Goal: Entertainment & Leisure: Browse casually

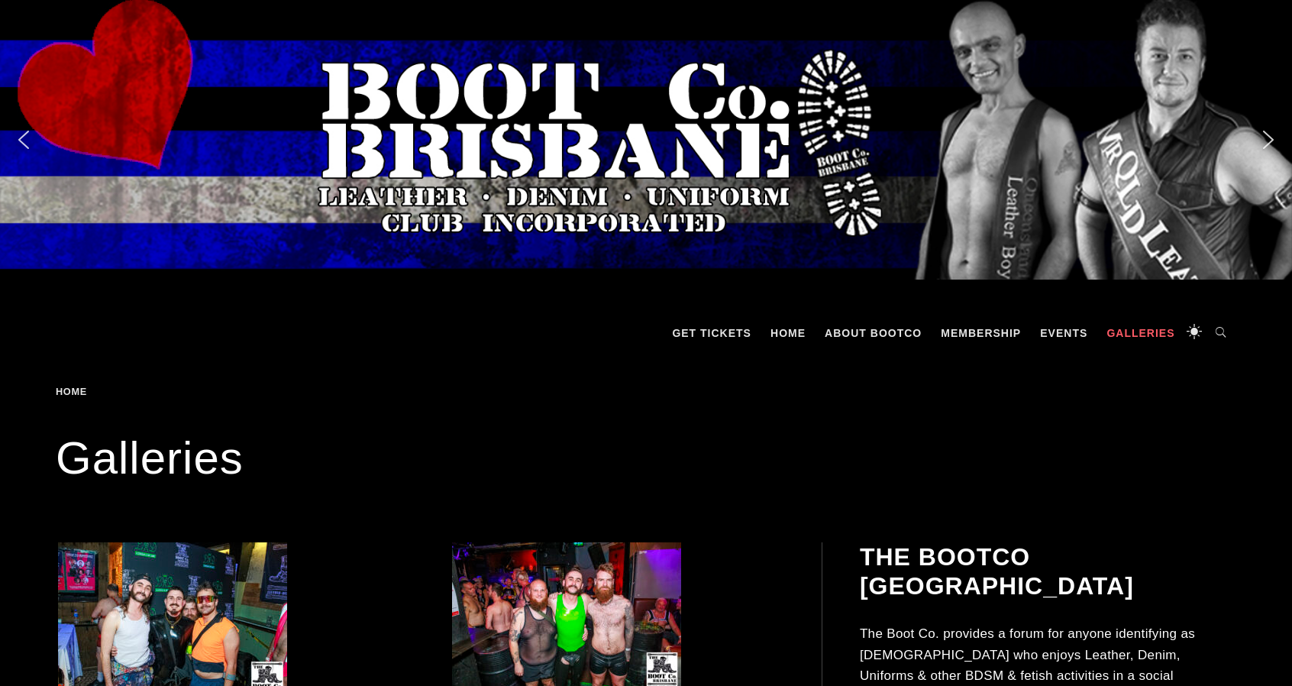
scroll to position [229, 0]
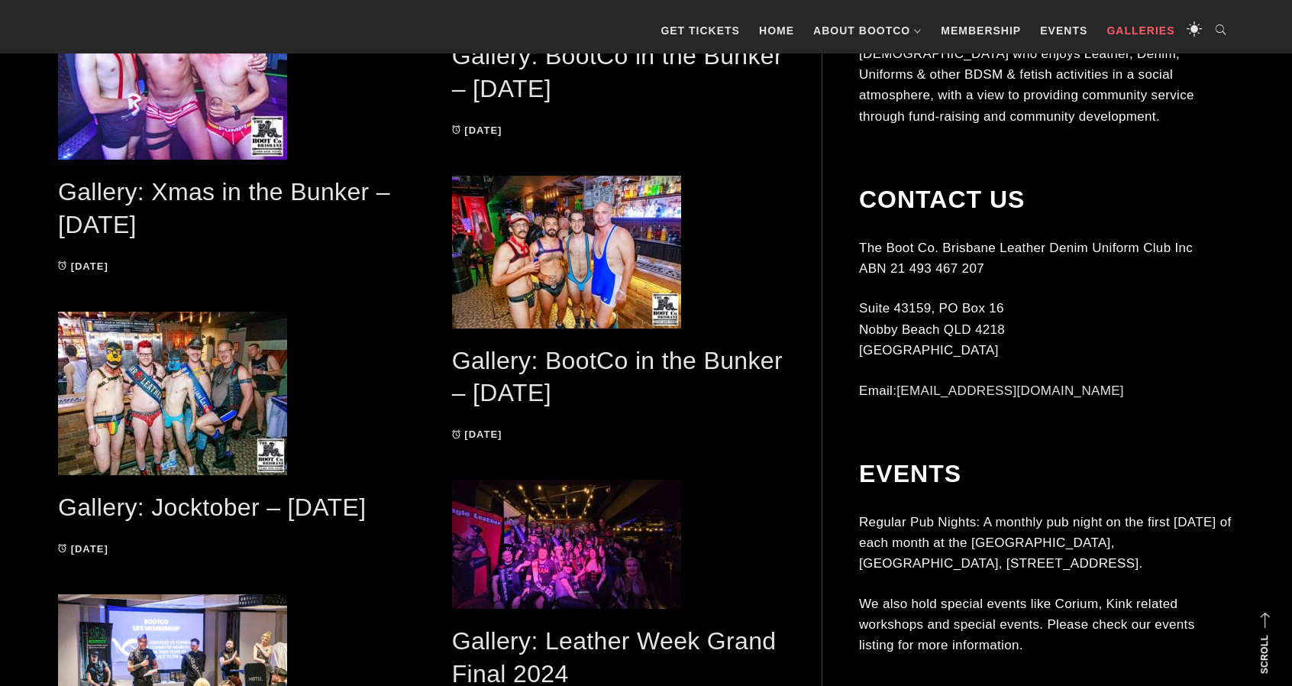
scroll to position [1604, 0]
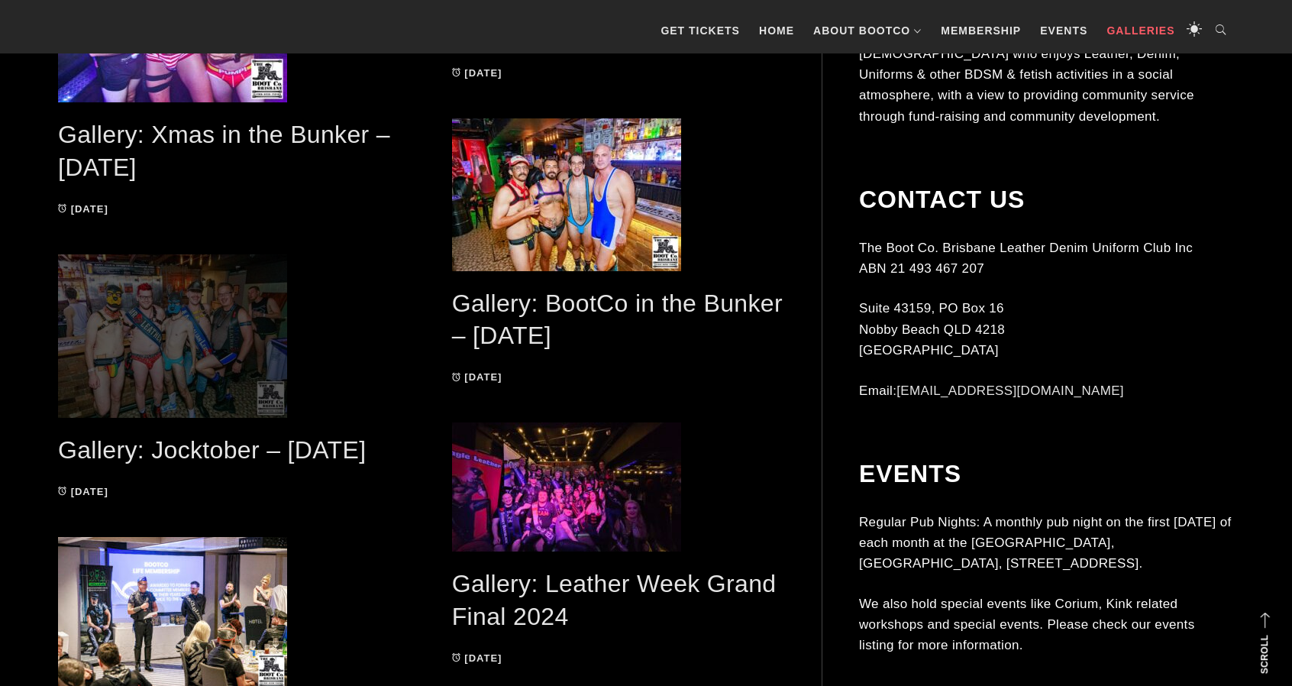
click at [244, 340] on span at bounding box center [224, 335] width 333 height 163
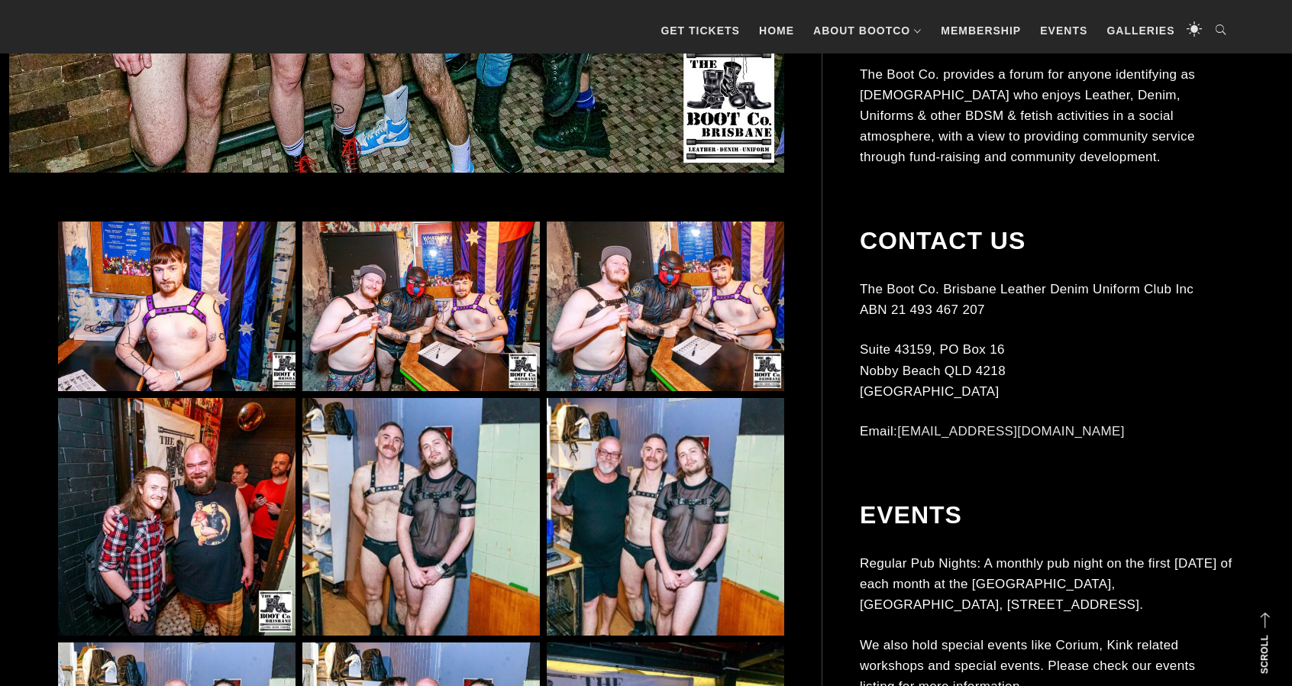
scroll to position [840, 0]
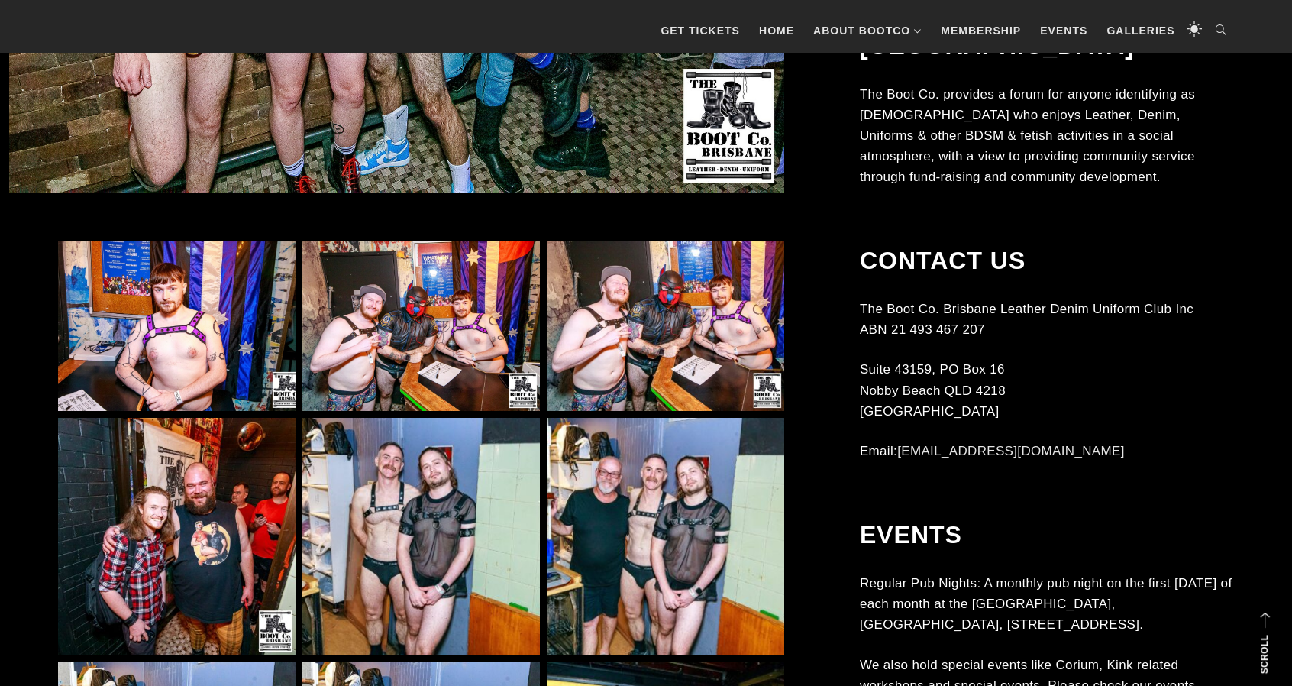
click at [435, 543] on img at bounding box center [420, 536] width 237 height 237
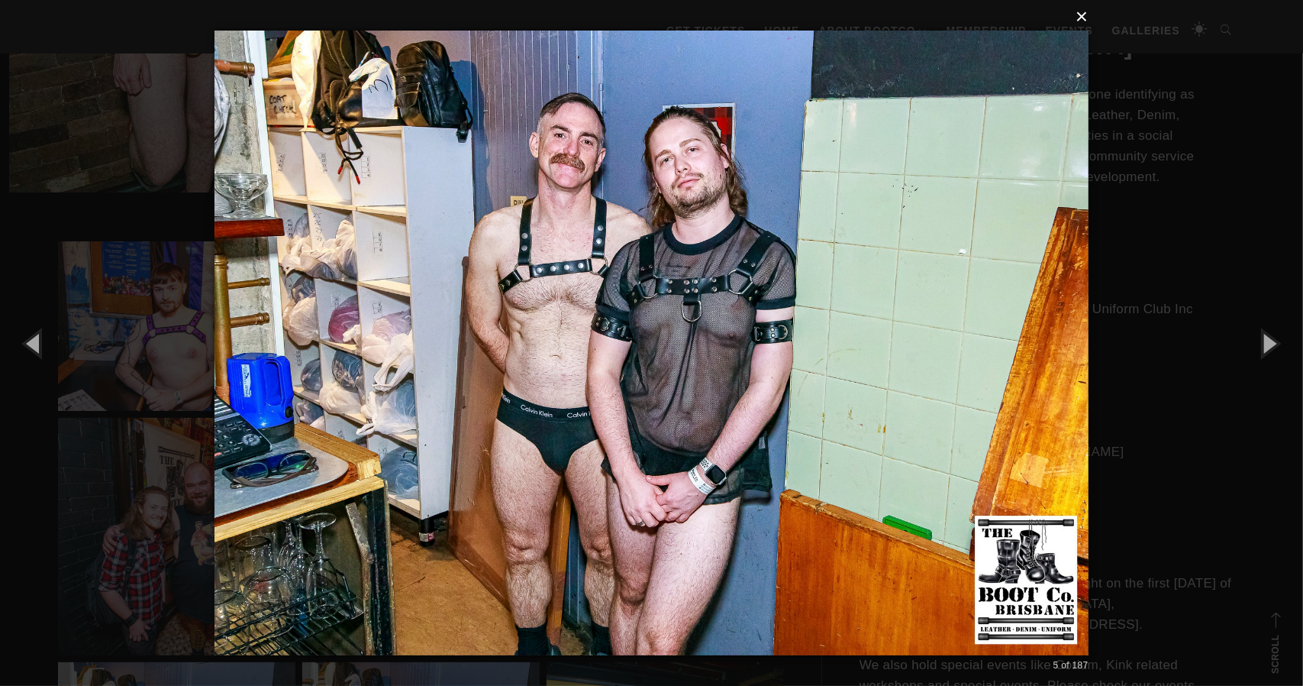
click at [1081, 21] on button "×" at bounding box center [656, 17] width 874 height 34
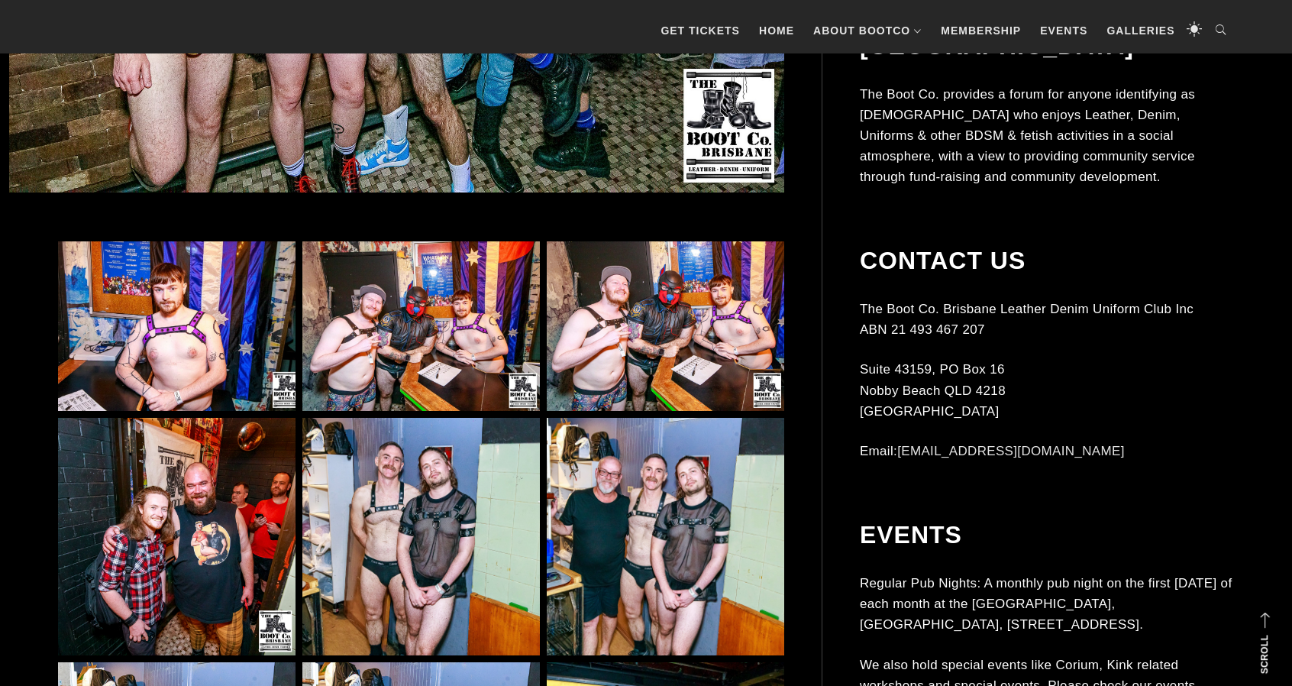
click at [688, 310] on img at bounding box center [665, 326] width 237 height 170
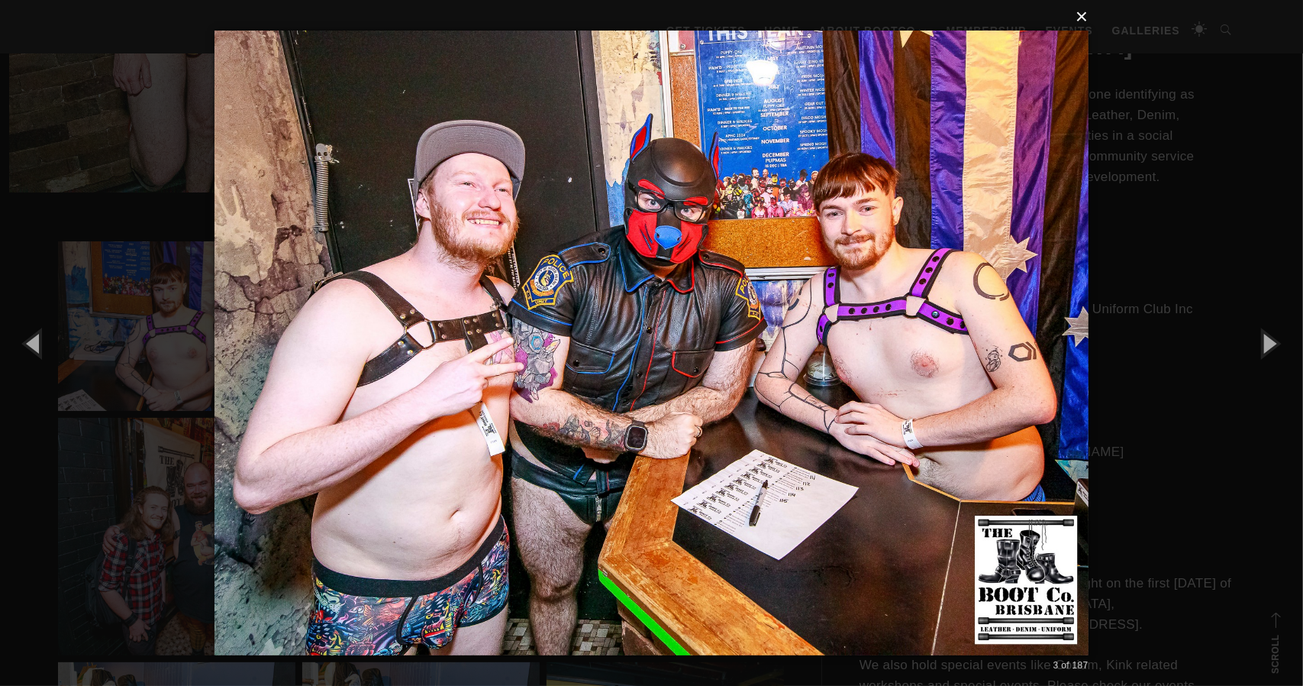
click at [1080, 18] on button "×" at bounding box center [656, 17] width 874 height 34
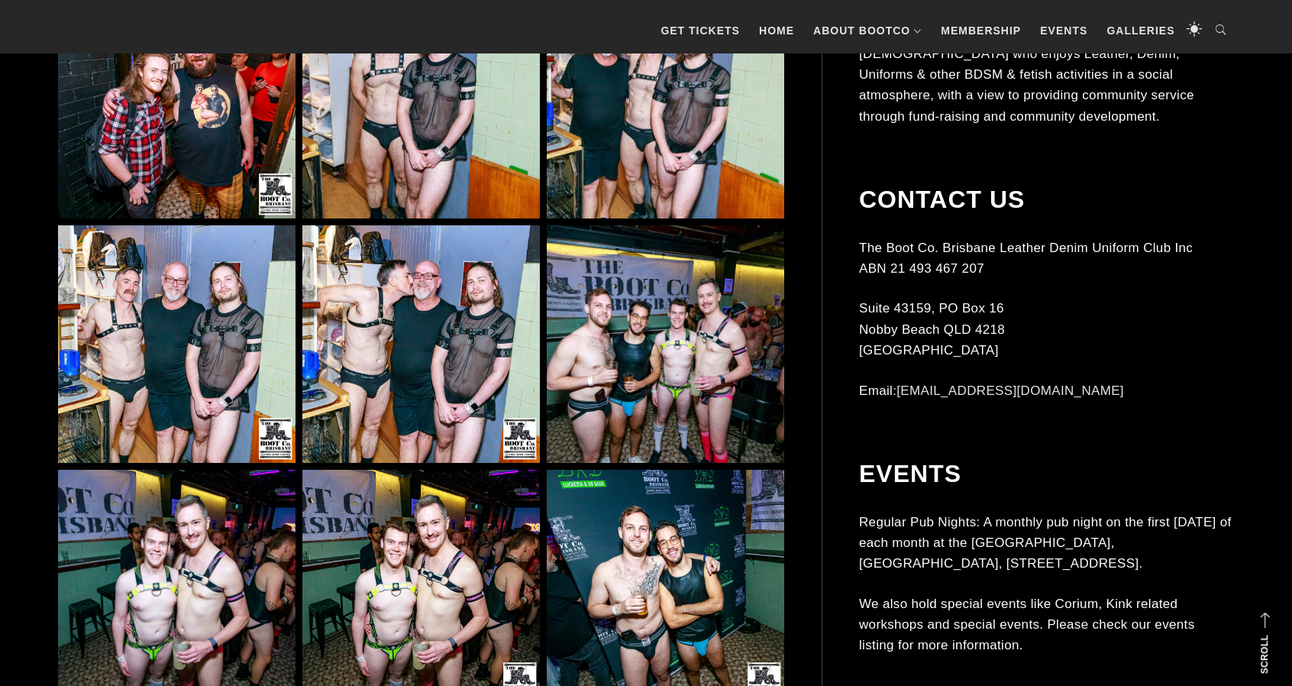
scroll to position [1298, 0]
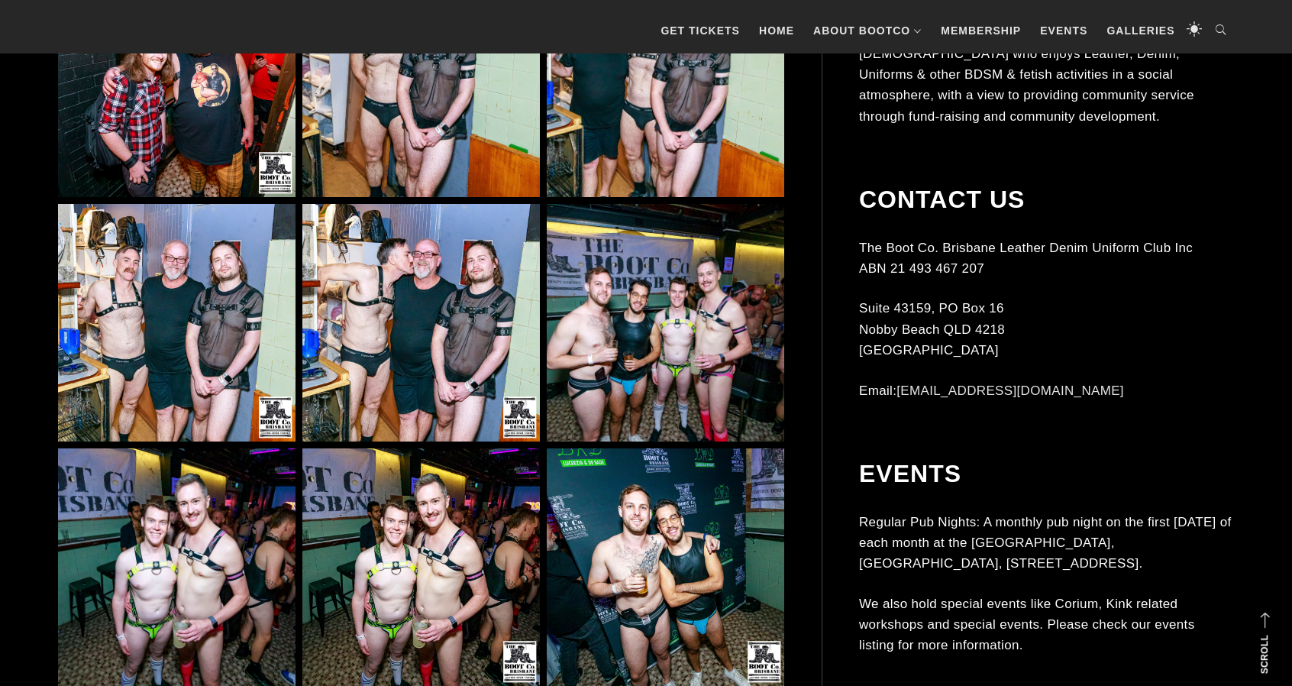
click at [601, 370] on img at bounding box center [665, 322] width 237 height 237
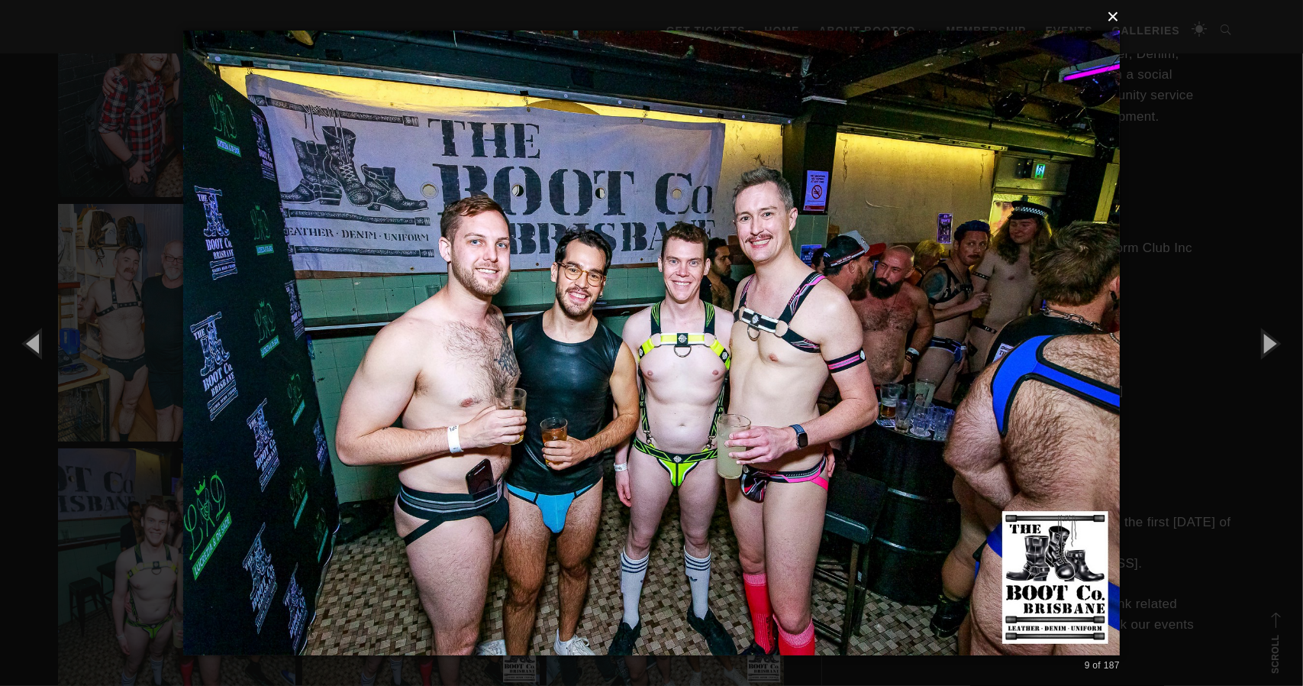
click at [1115, 13] on button "×" at bounding box center [656, 17] width 937 height 34
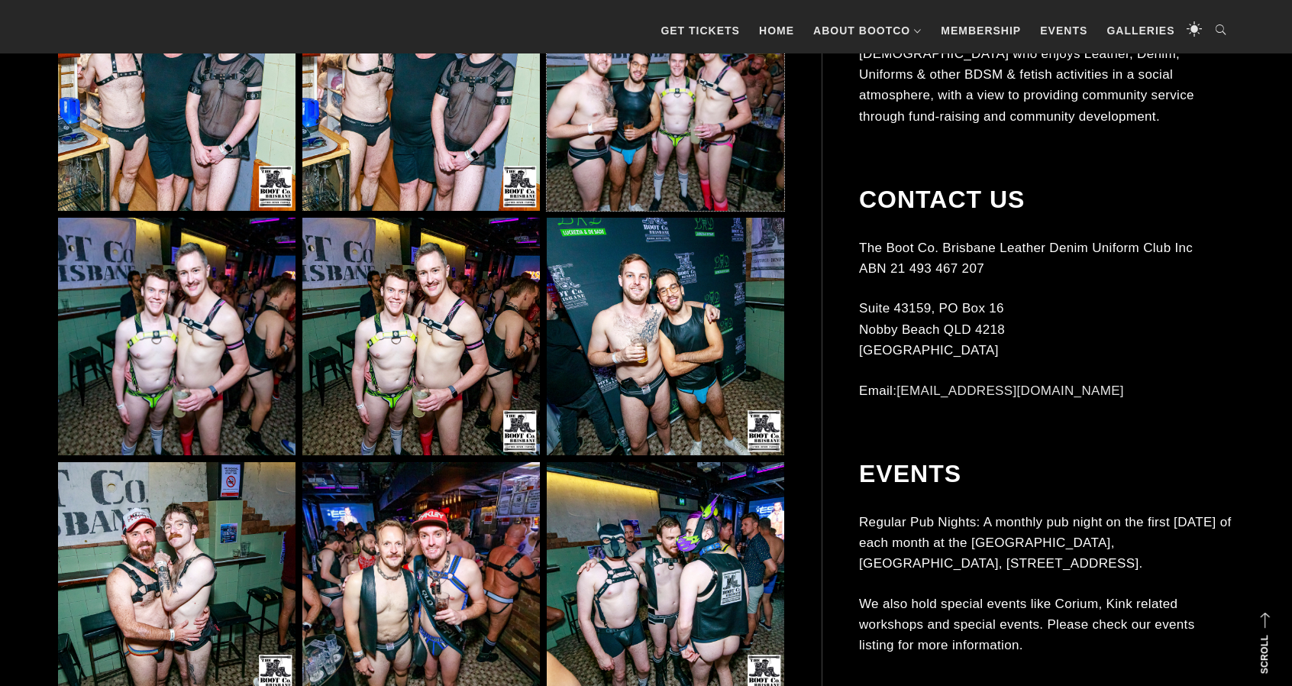
scroll to position [1604, 0]
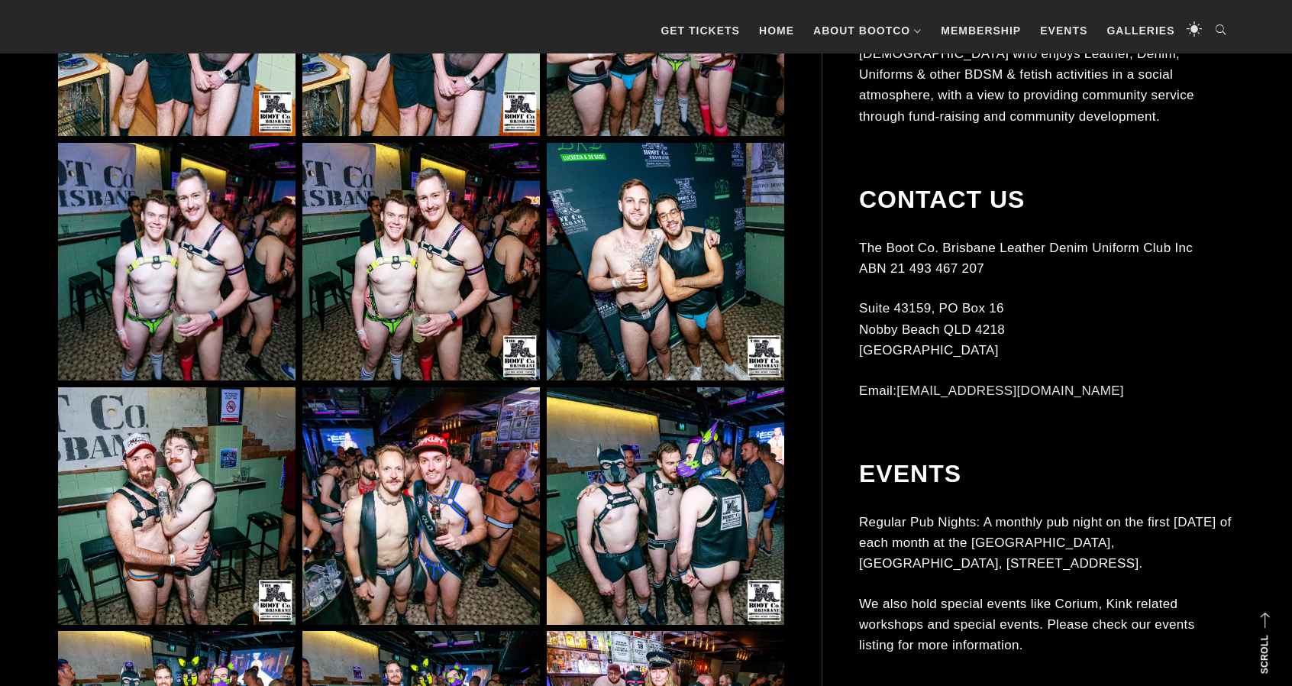
click at [473, 433] on img at bounding box center [420, 505] width 237 height 237
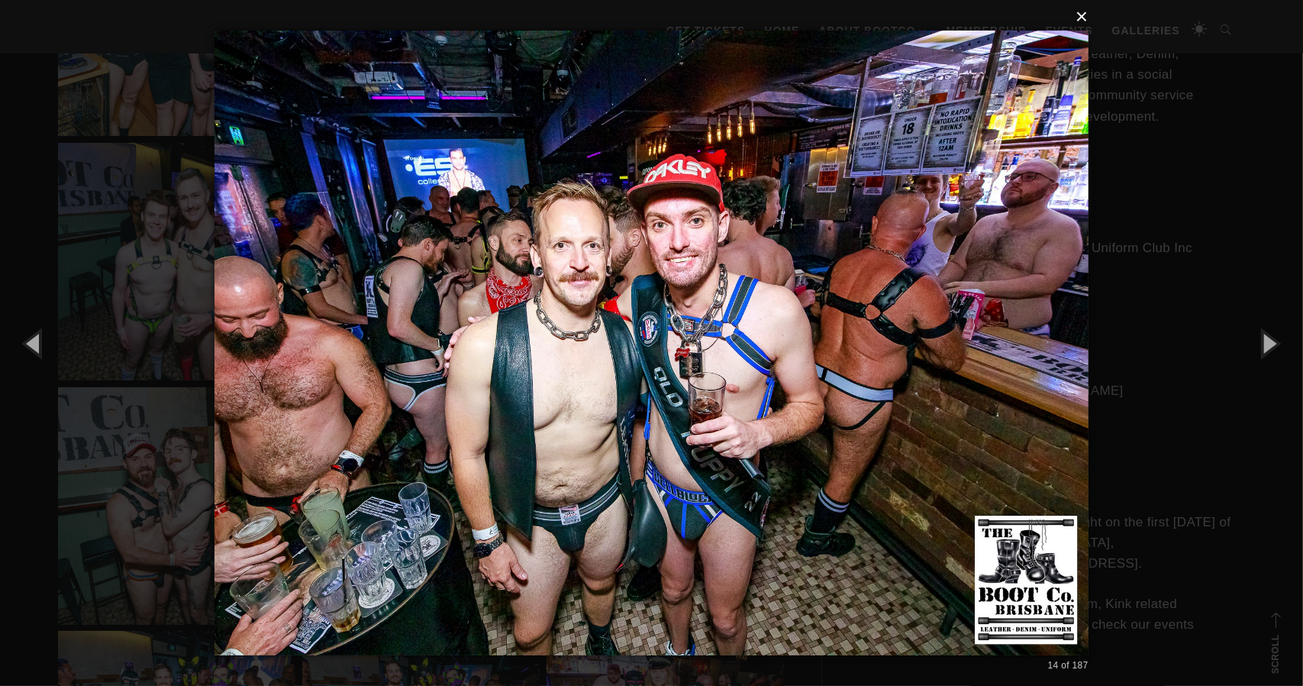
click at [1086, 16] on button "×" at bounding box center [656, 17] width 874 height 34
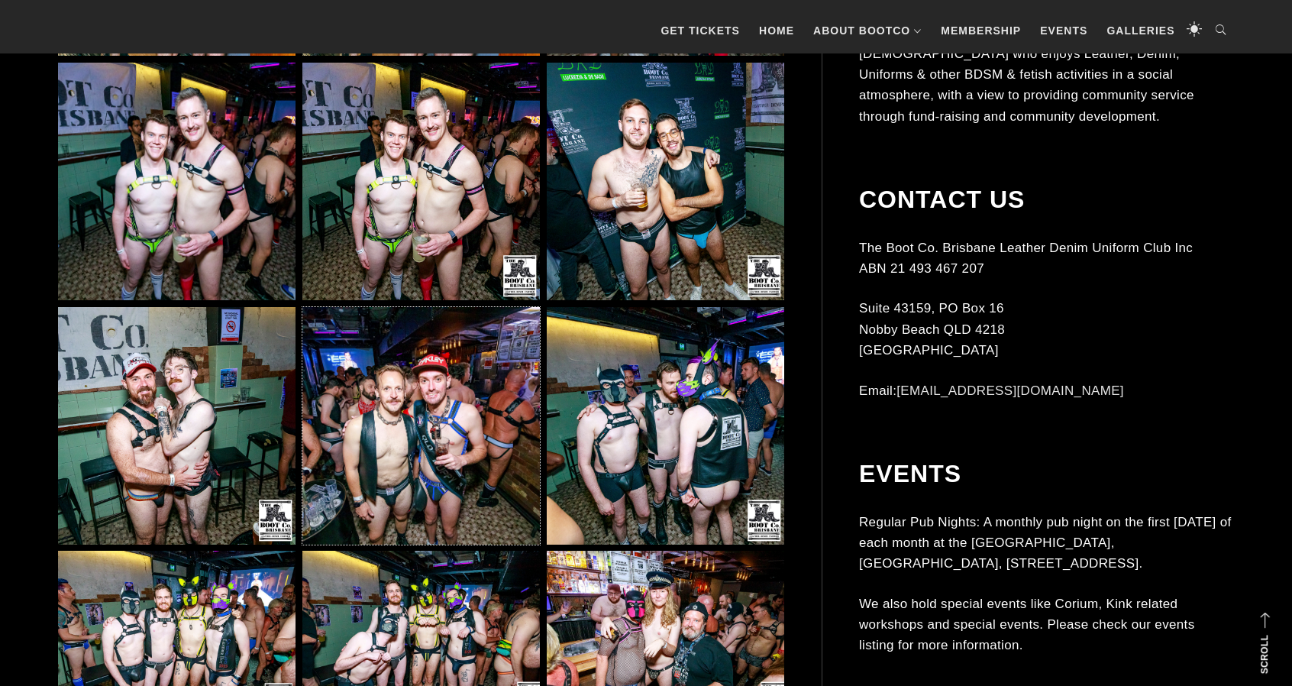
scroll to position [1756, 0]
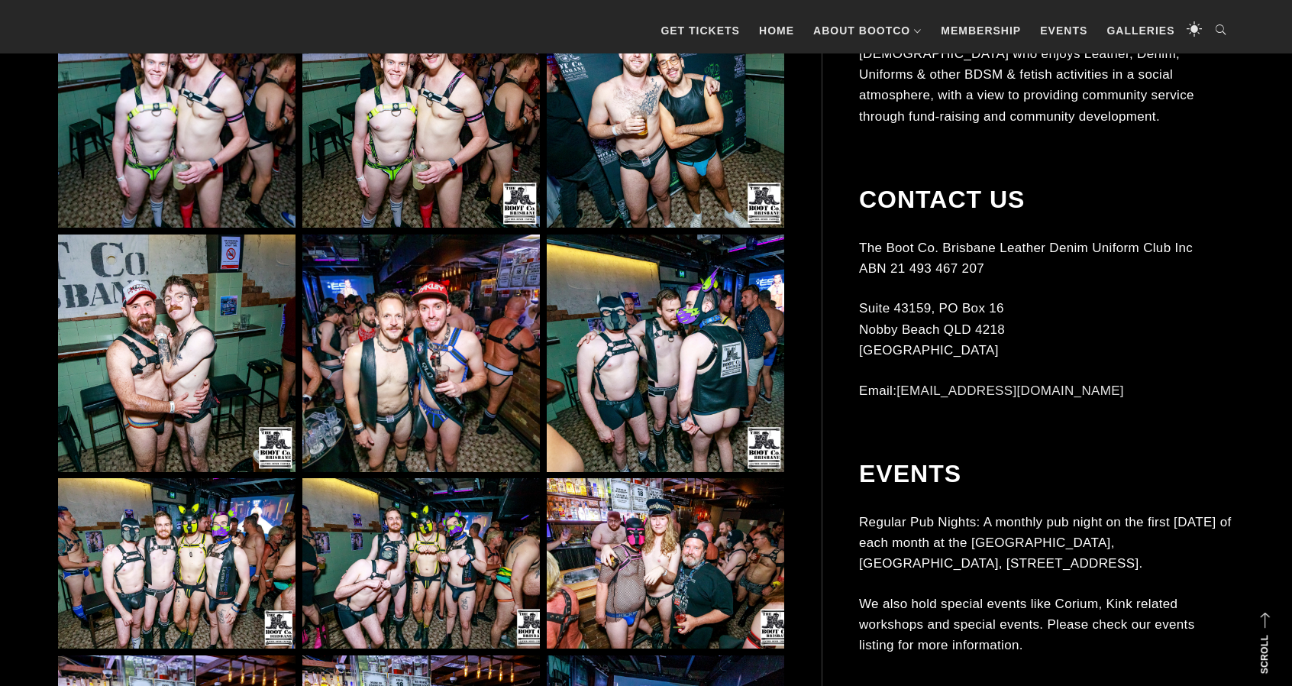
click at [702, 375] on img at bounding box center [665, 352] width 237 height 237
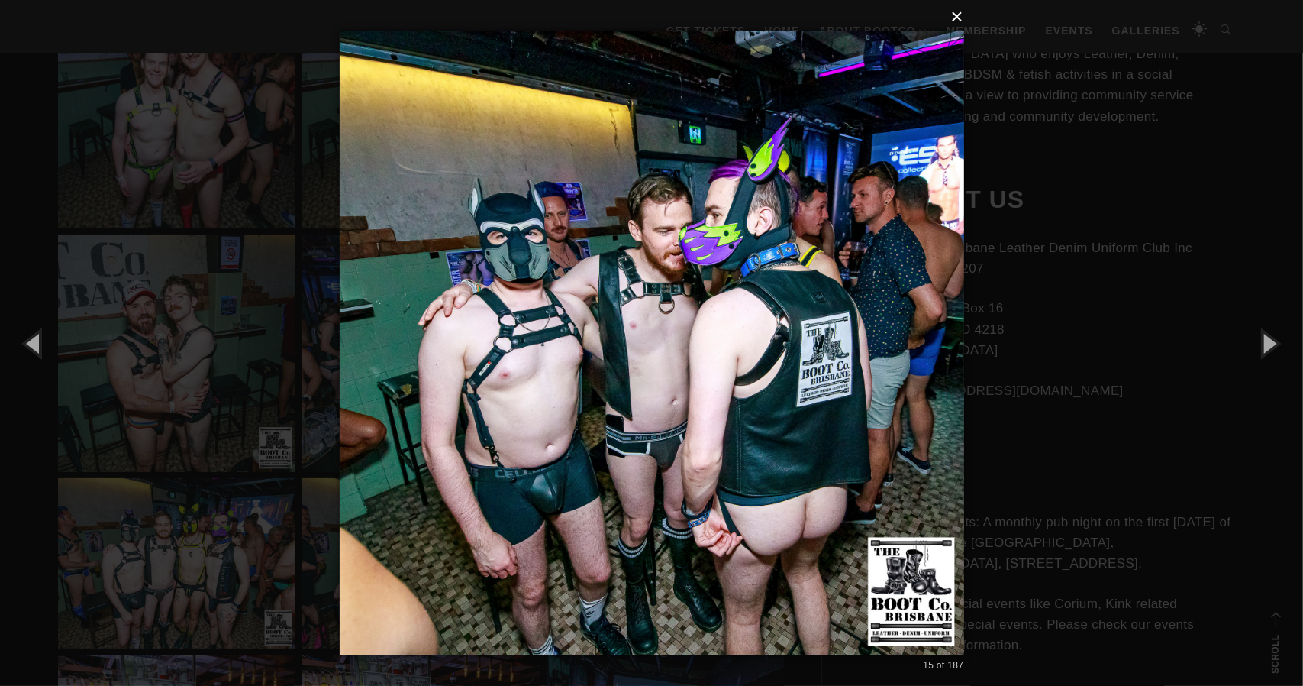
click at [954, 19] on button "×" at bounding box center [656, 17] width 625 height 34
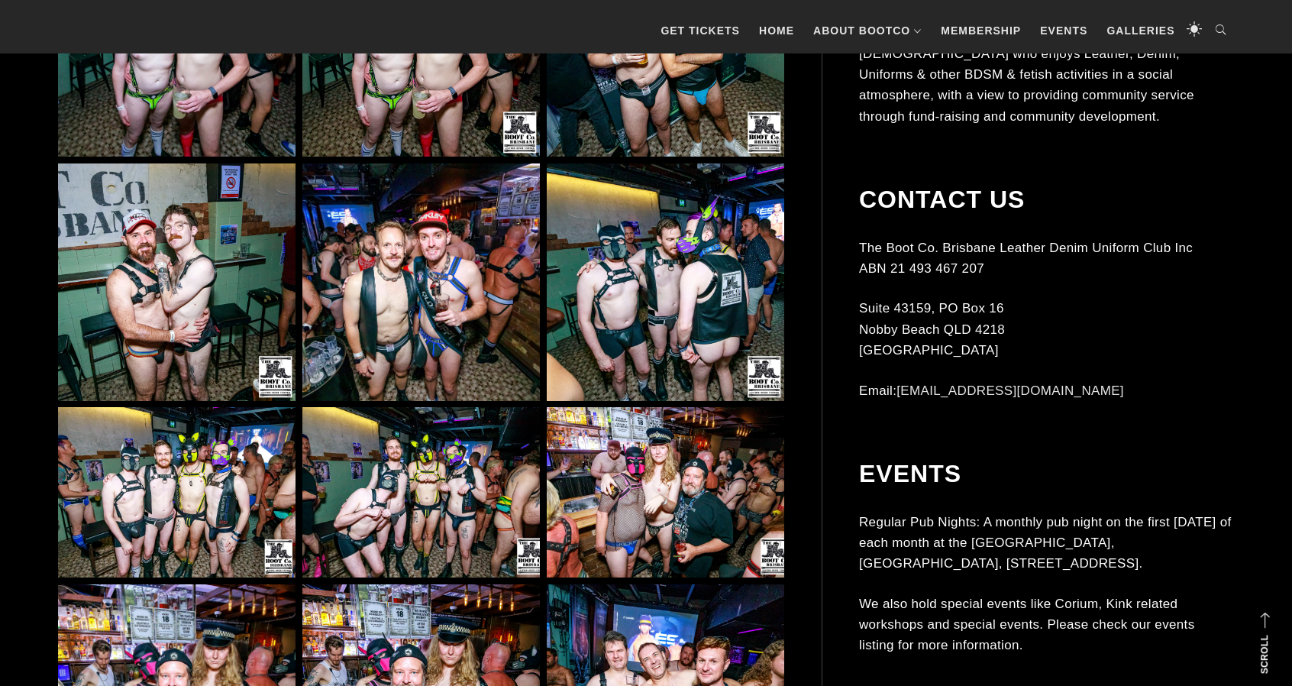
scroll to position [1909, 0]
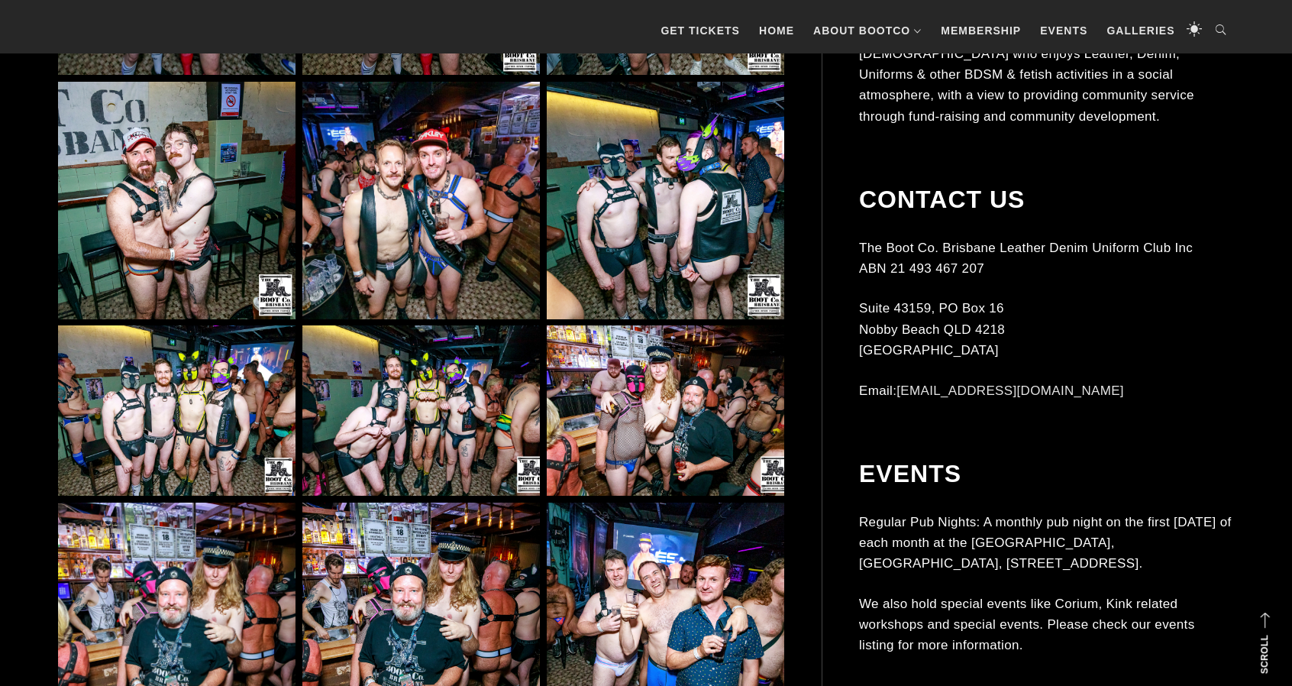
click at [469, 401] on img at bounding box center [420, 410] width 237 height 170
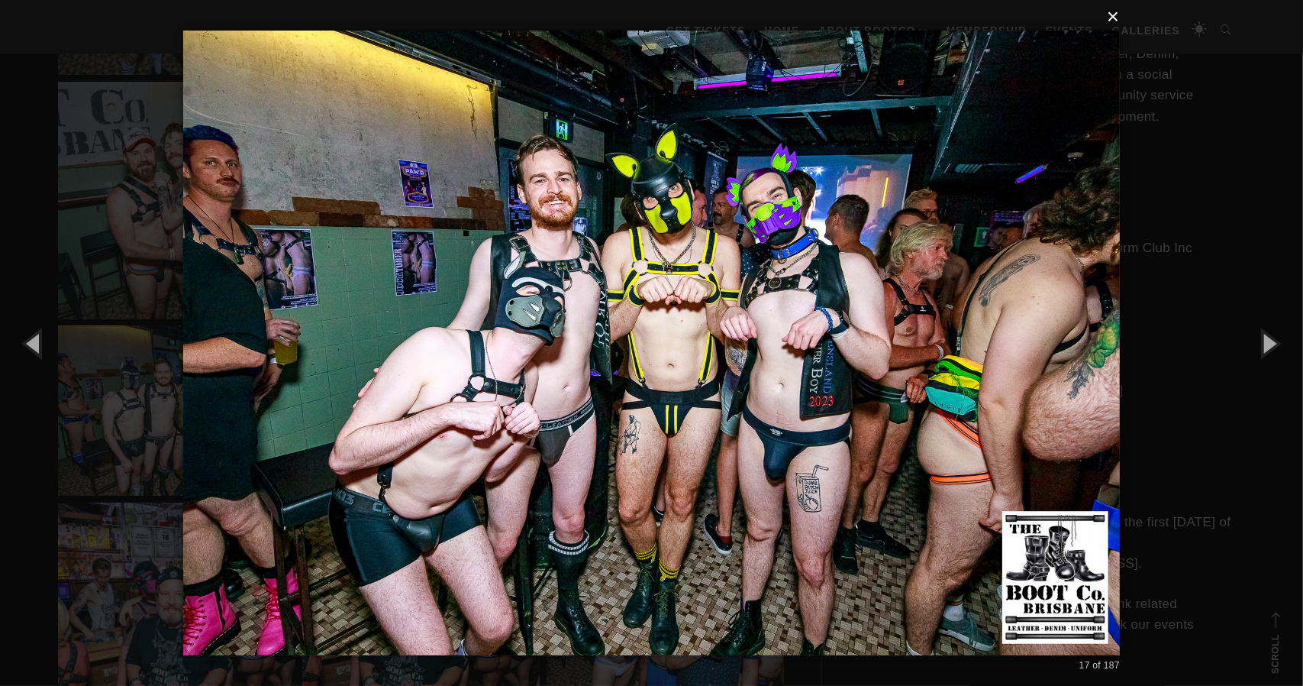
click at [1117, 16] on button "×" at bounding box center [656, 17] width 937 height 34
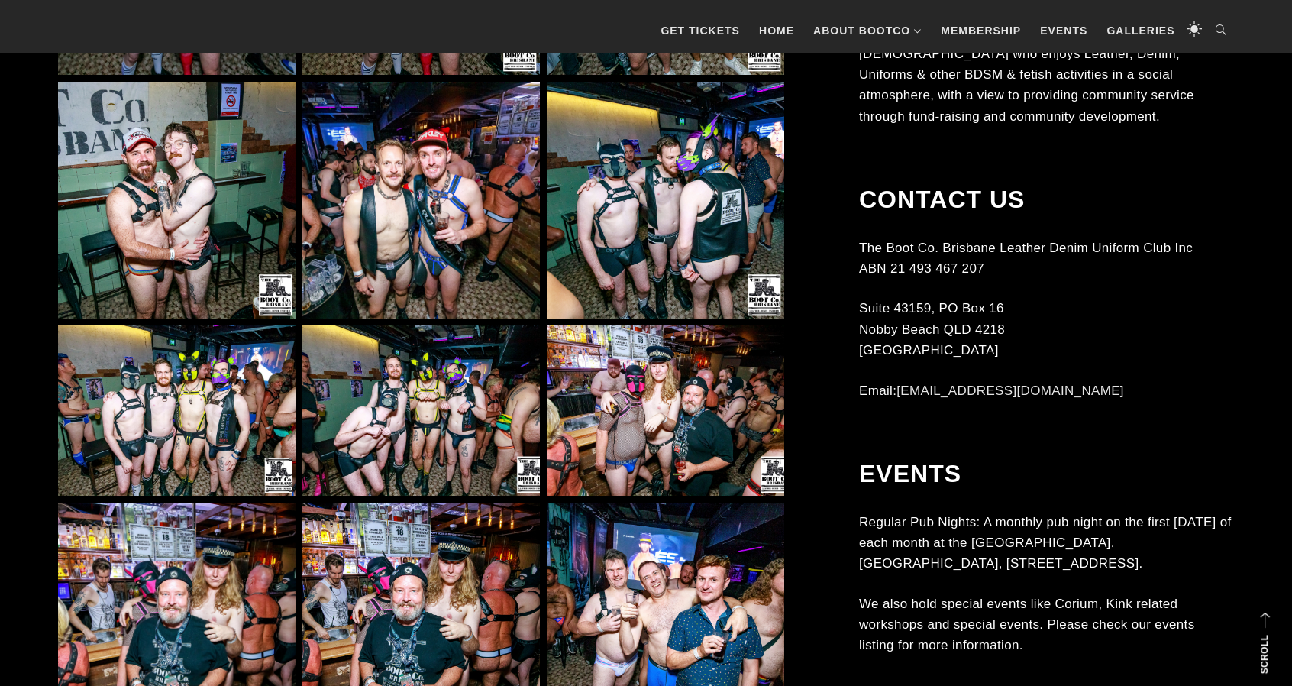
click at [254, 412] on img at bounding box center [176, 410] width 237 height 170
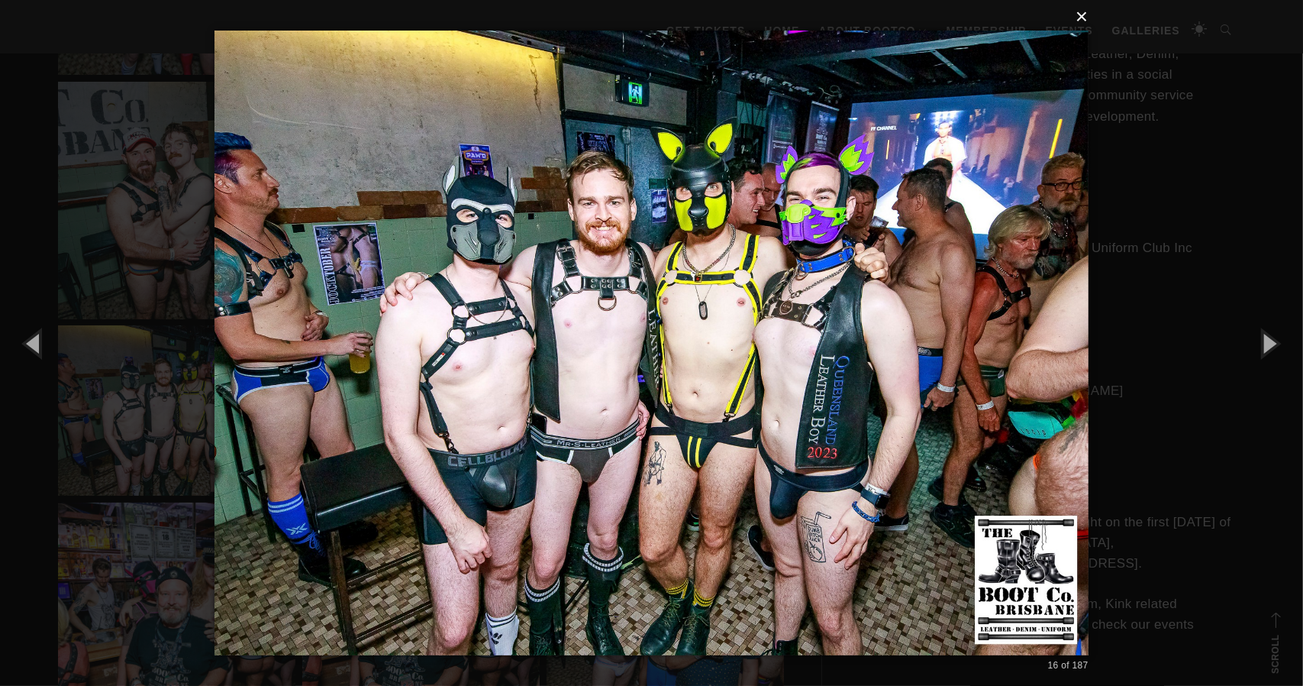
click at [1080, 19] on button "×" at bounding box center [656, 17] width 874 height 34
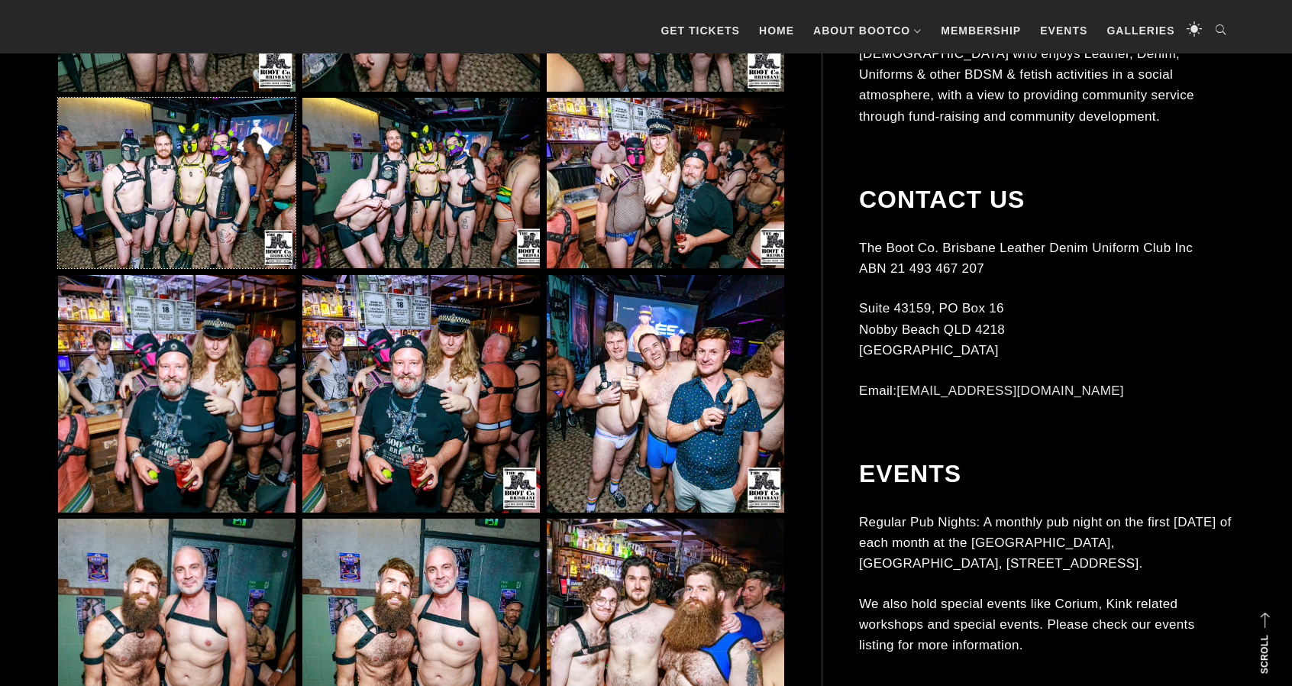
scroll to position [2138, 0]
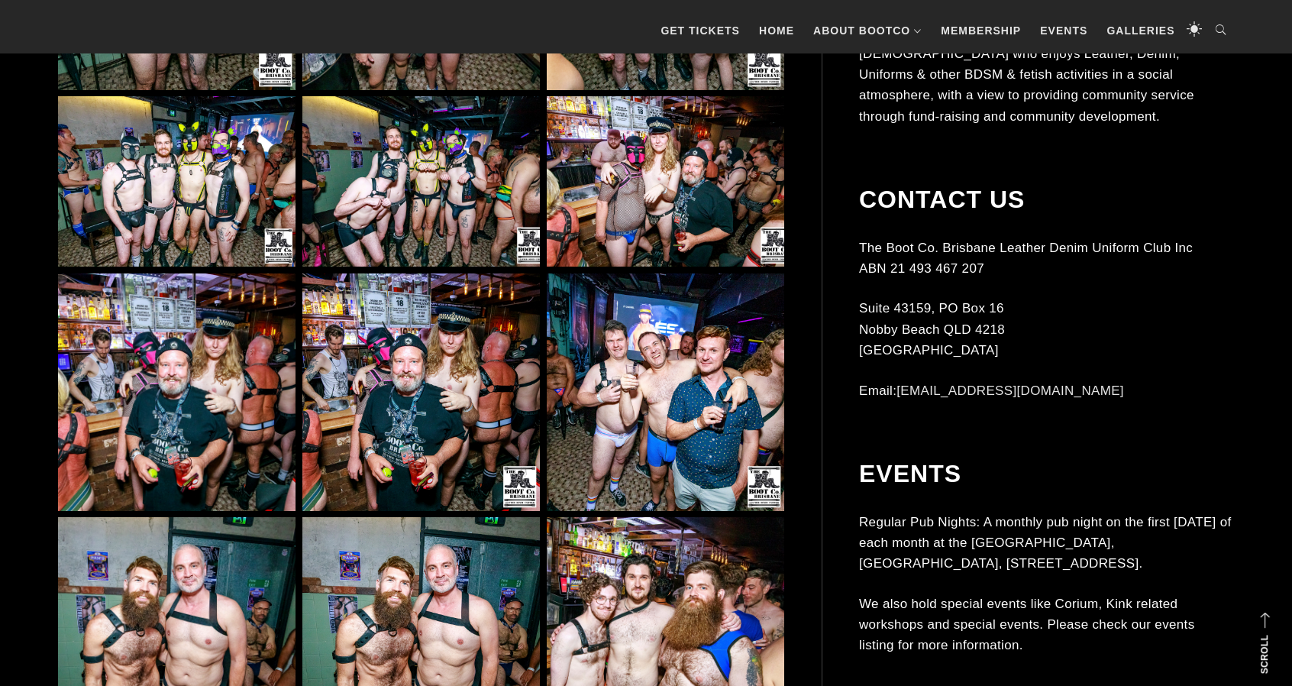
click at [661, 363] on img at bounding box center [665, 391] width 237 height 237
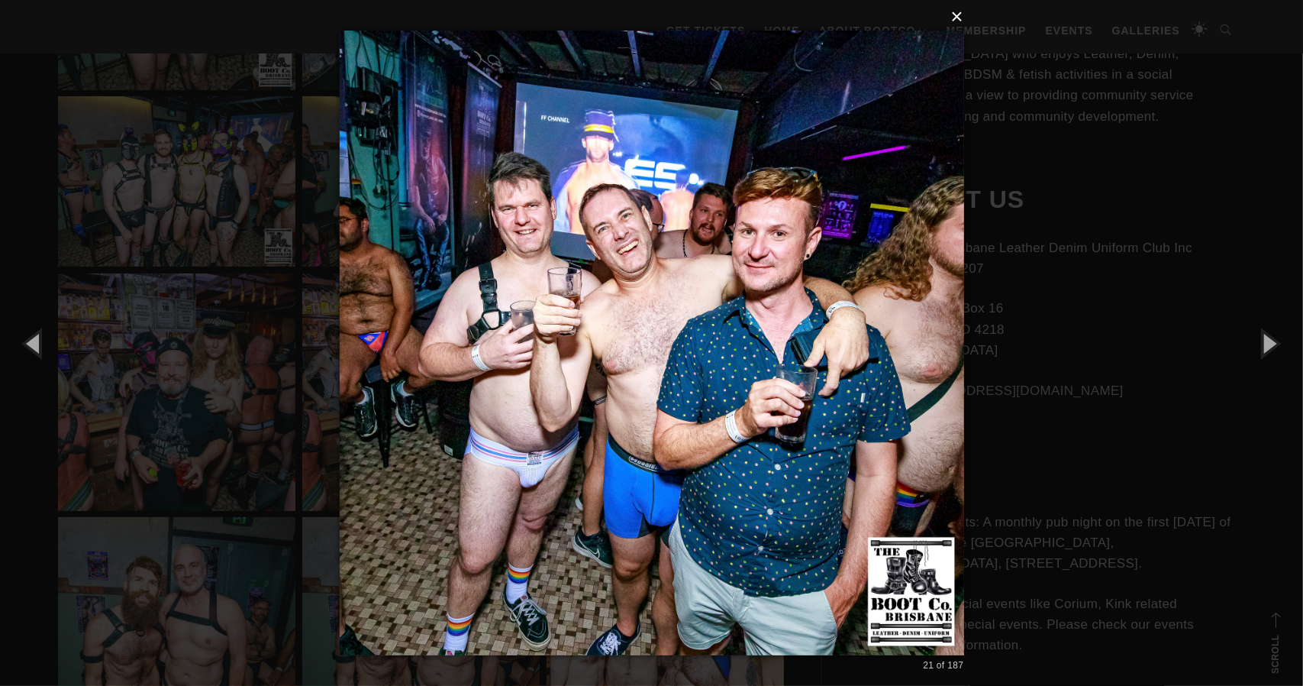
click at [958, 16] on button "×" at bounding box center [656, 17] width 625 height 34
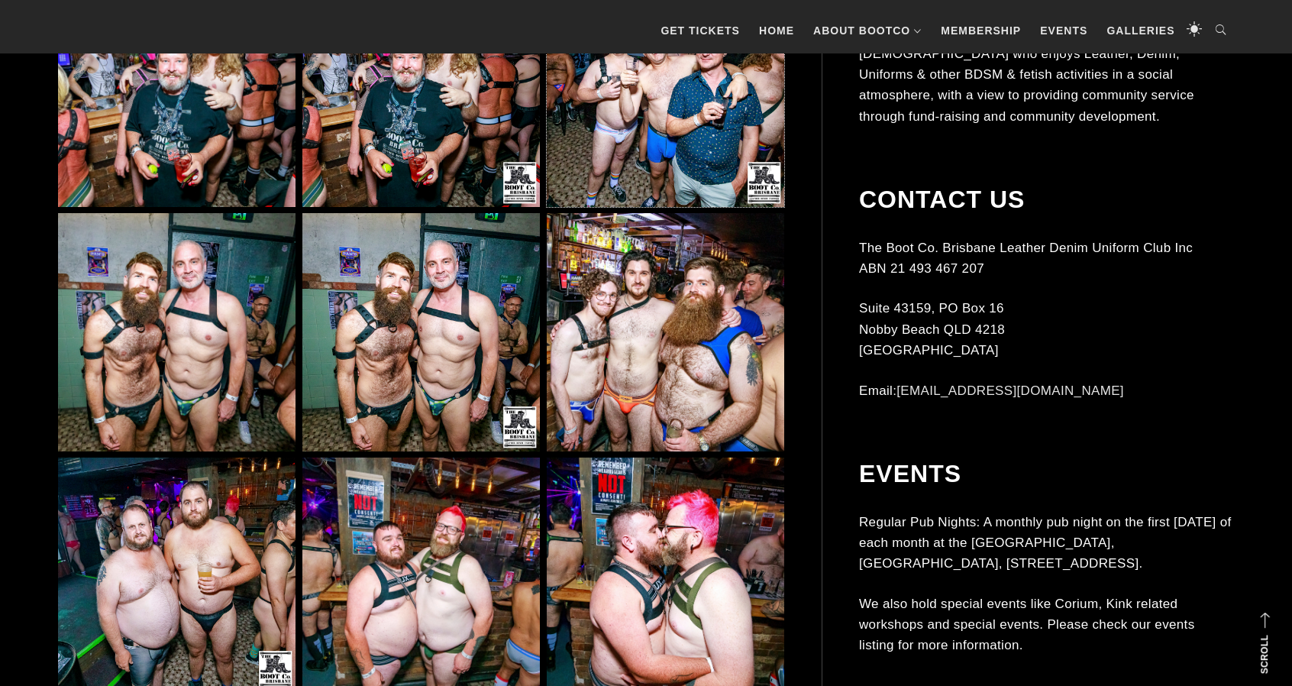
scroll to position [2443, 0]
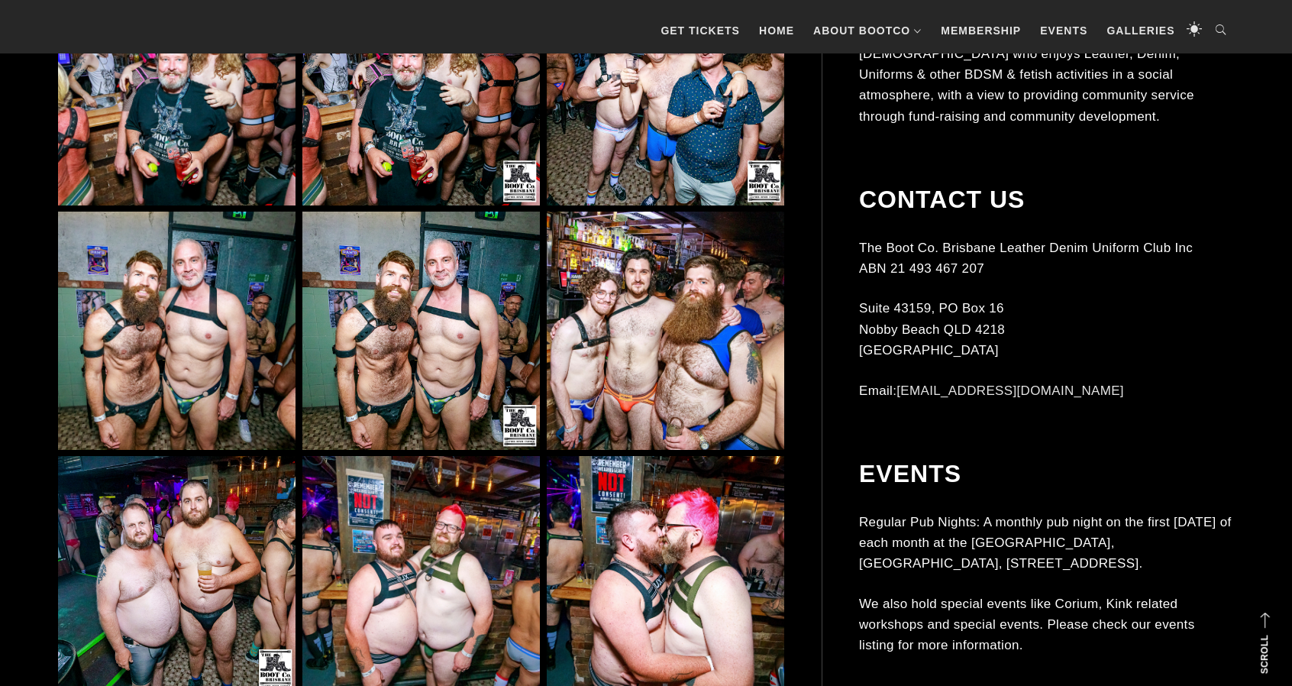
click at [252, 375] on img at bounding box center [176, 330] width 237 height 237
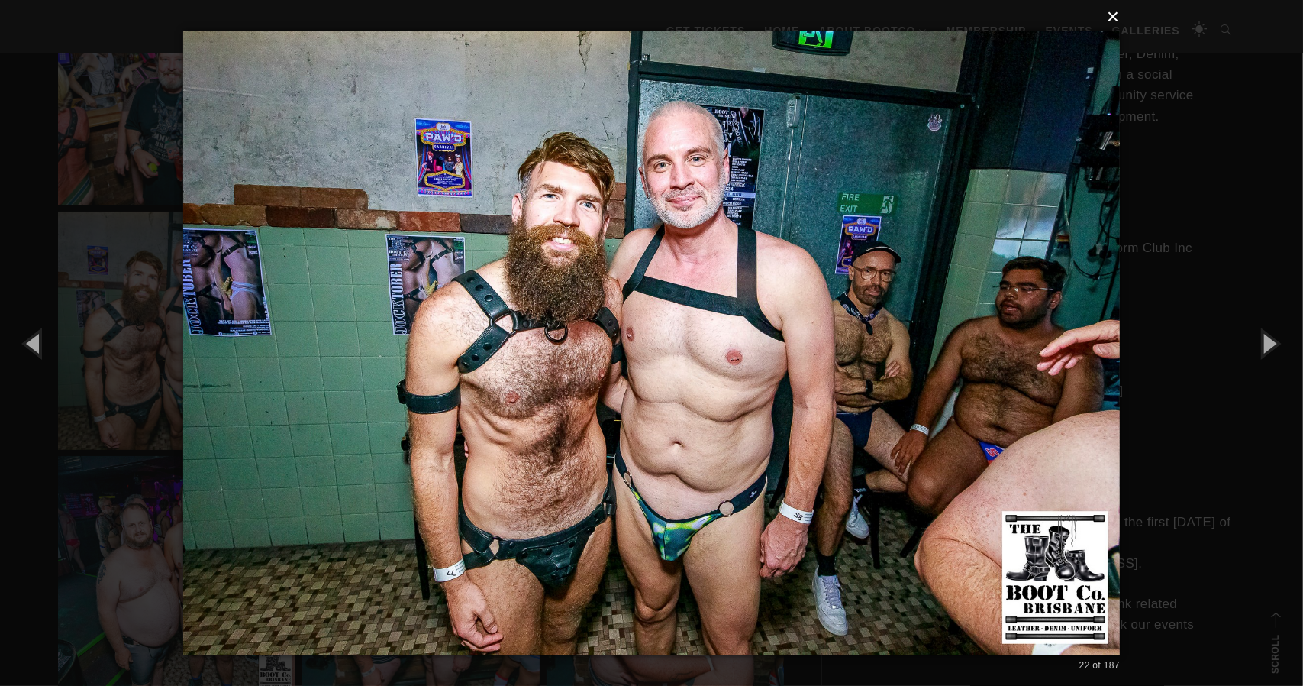
click at [1115, 15] on button "×" at bounding box center [656, 17] width 937 height 34
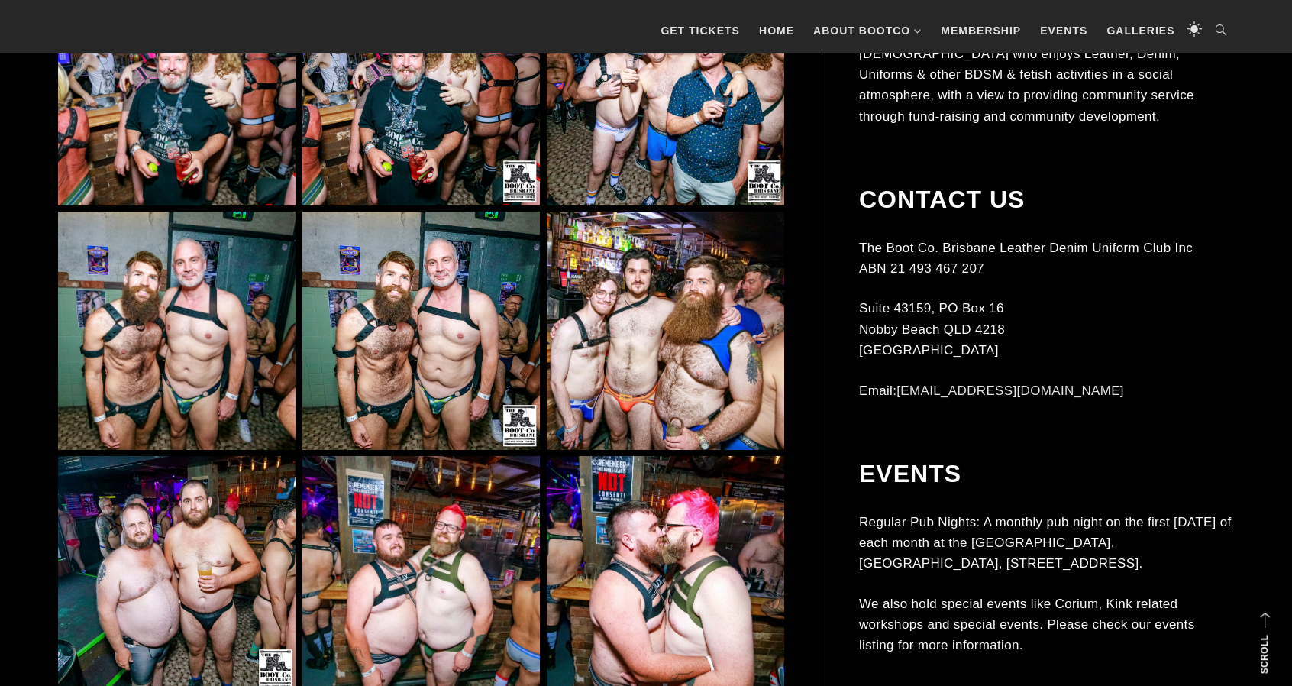
click at [667, 305] on img at bounding box center [665, 330] width 237 height 237
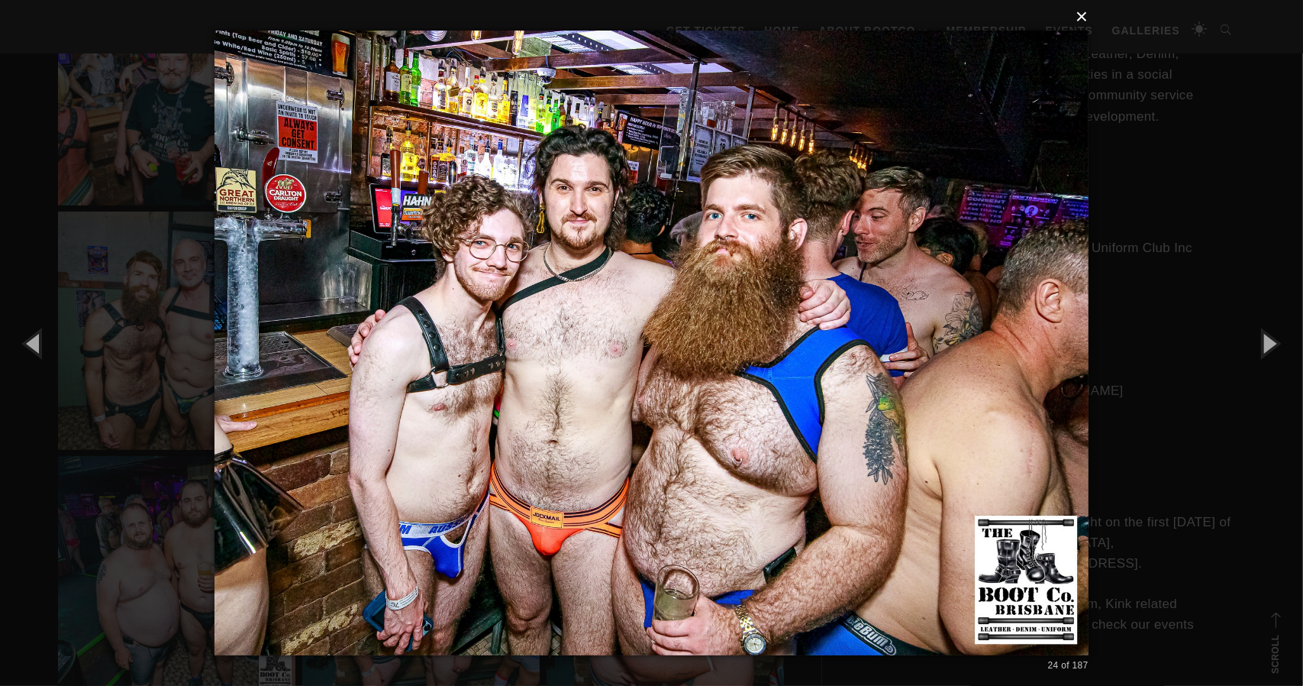
click at [1087, 24] on button "×" at bounding box center [656, 17] width 874 height 34
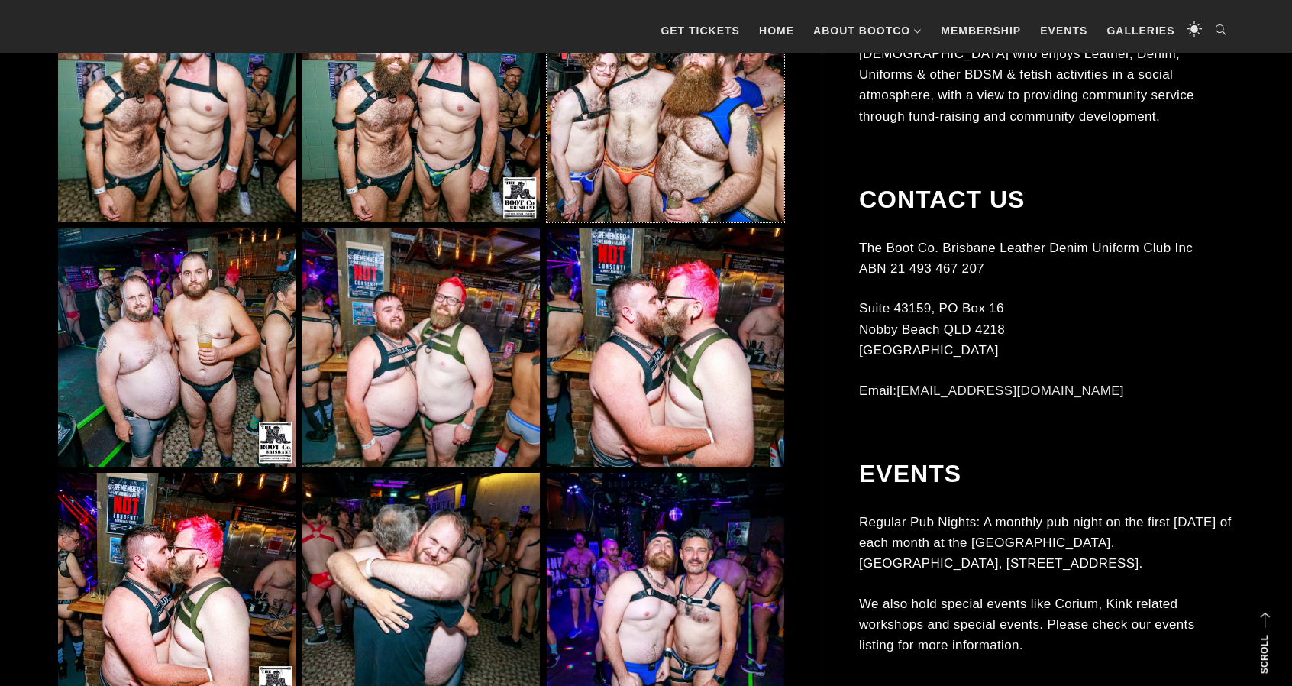
scroll to position [2673, 0]
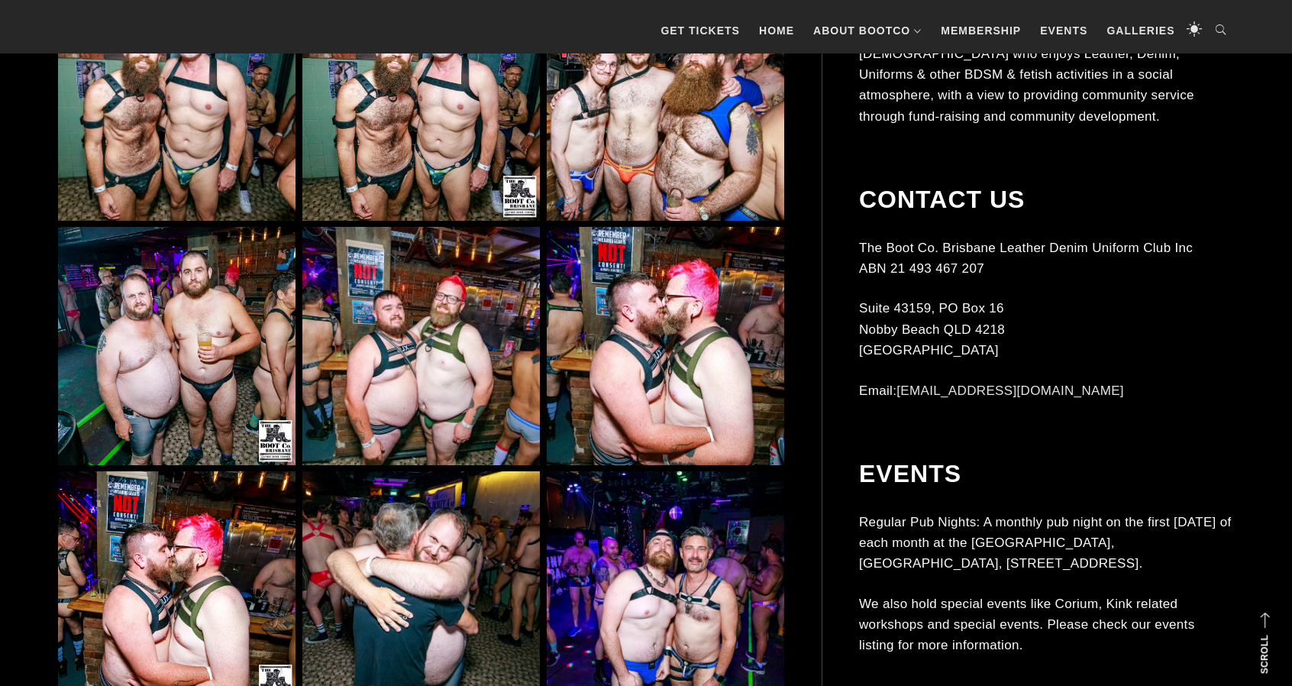
click at [252, 336] on img at bounding box center [176, 345] width 237 height 237
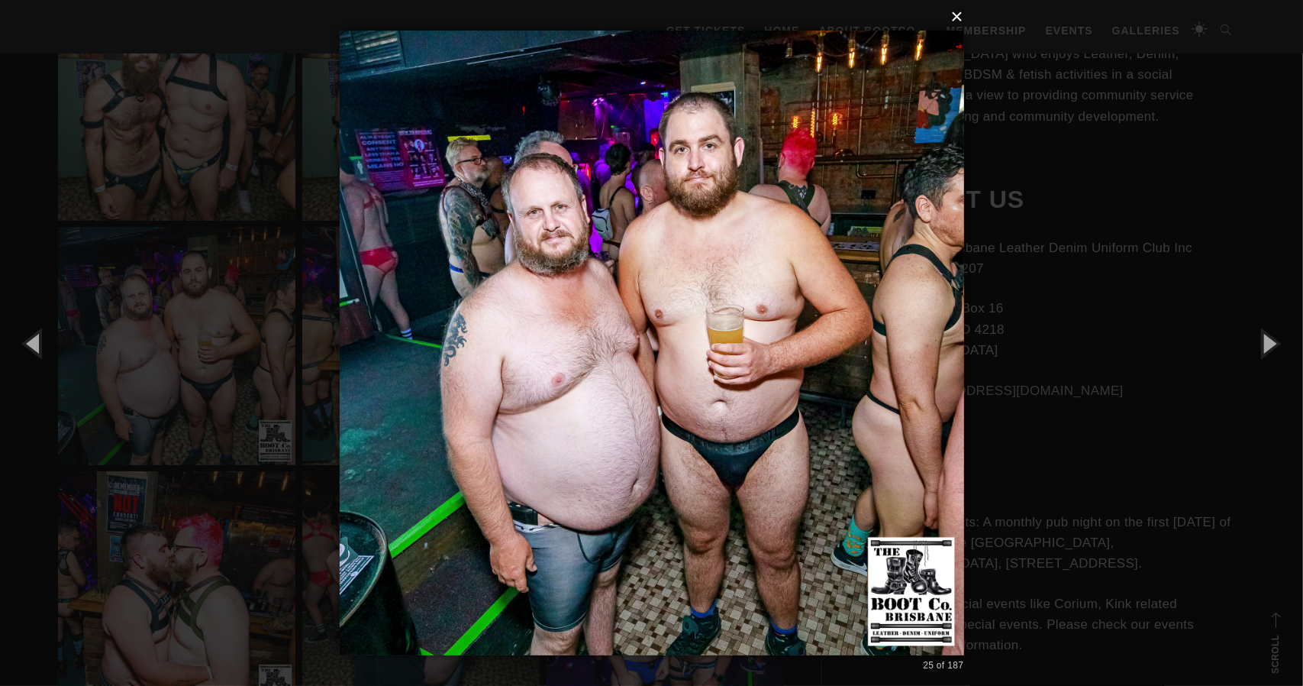
click at [957, 22] on button "×" at bounding box center [656, 17] width 625 height 34
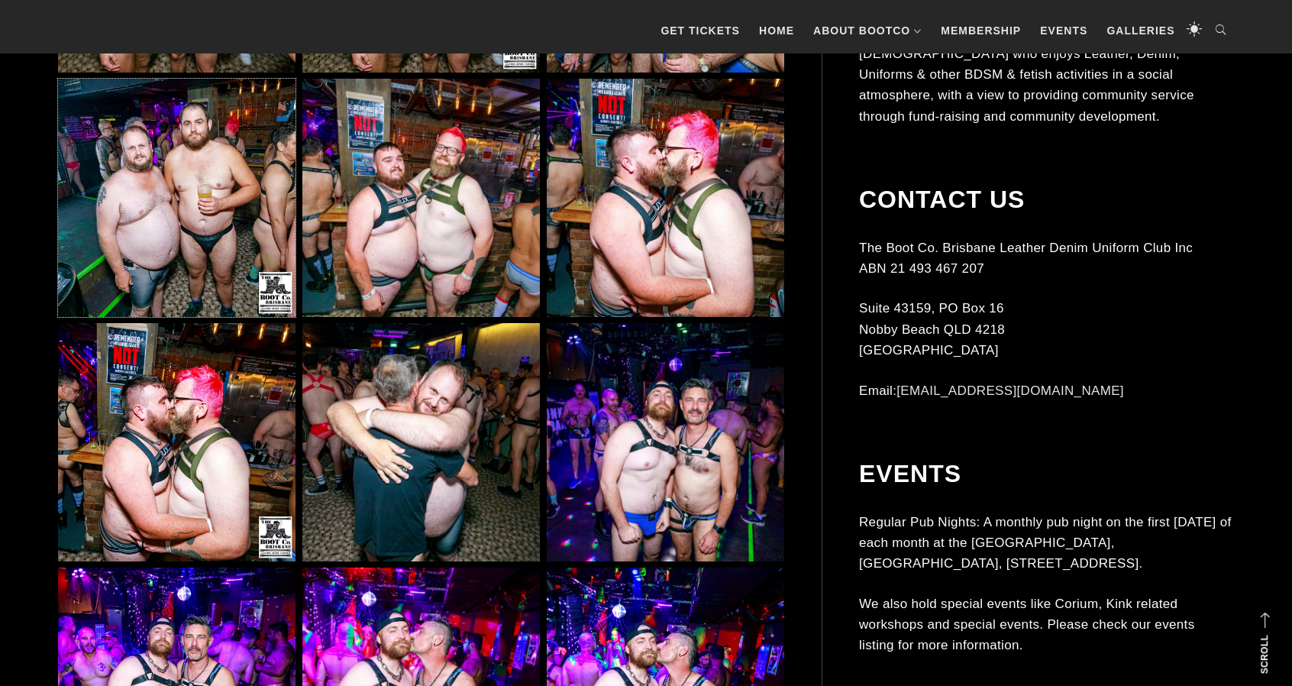
scroll to position [2902, 0]
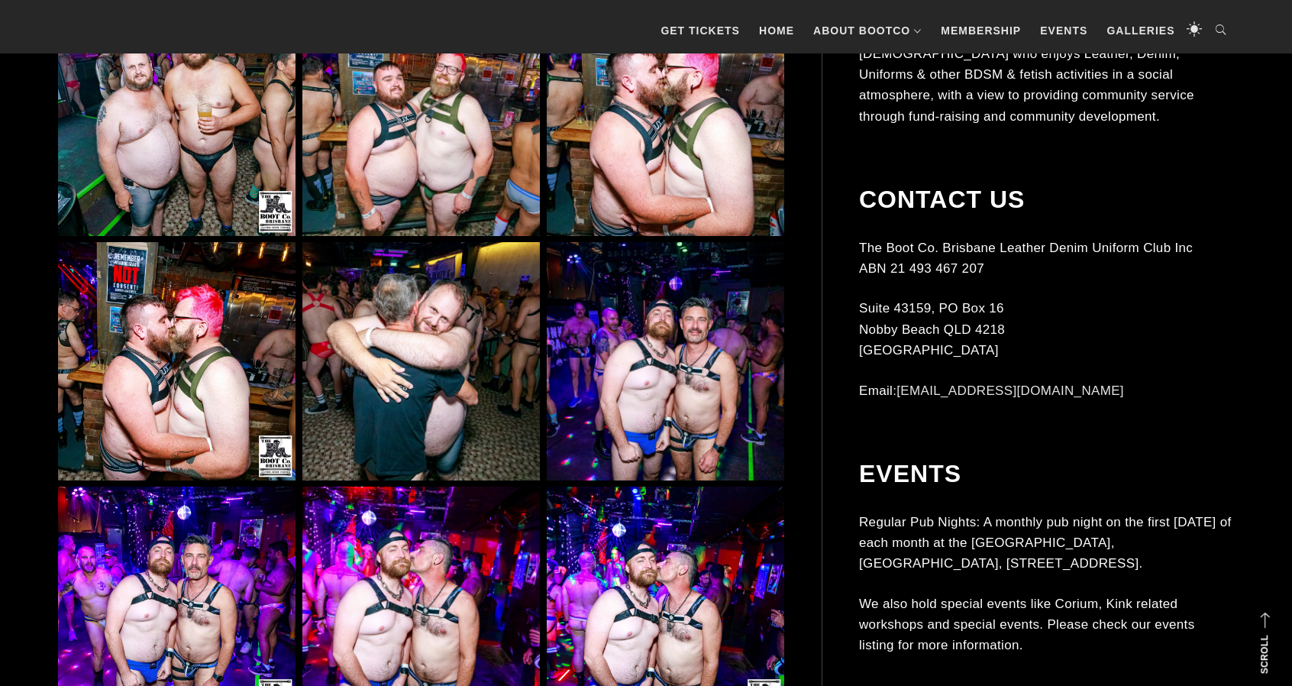
click at [604, 367] on img at bounding box center [665, 360] width 237 height 237
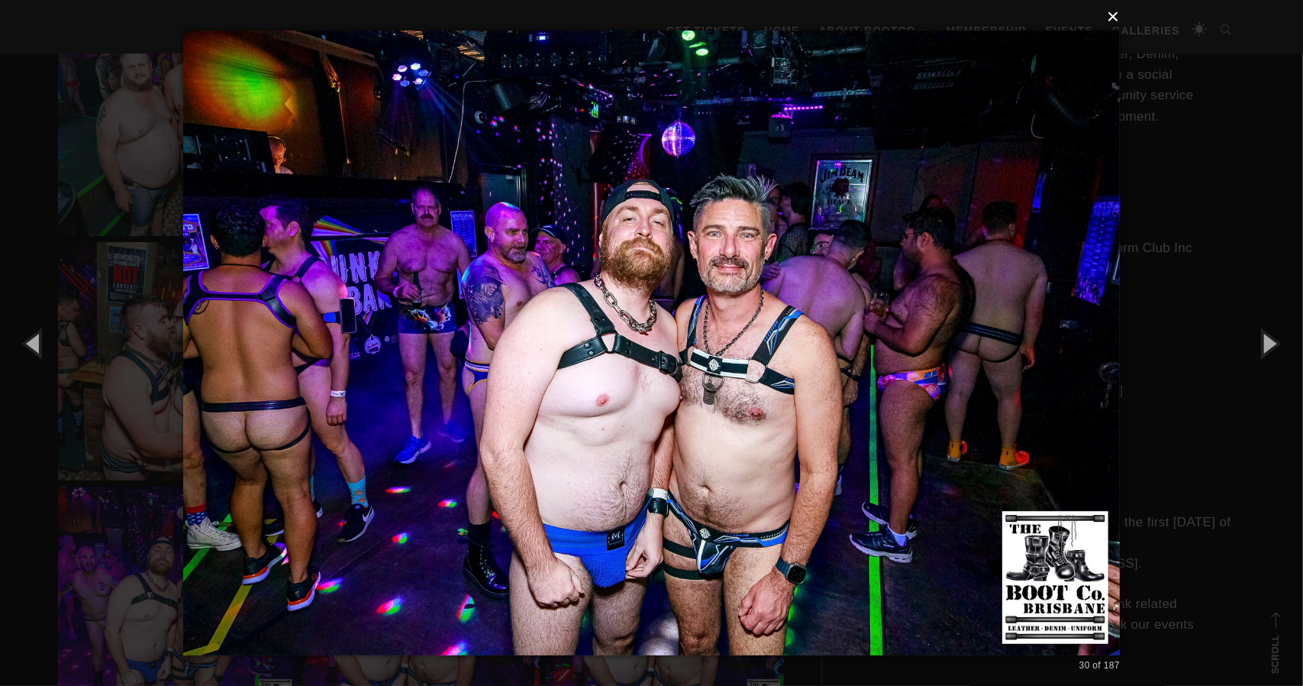
click at [1111, 24] on button "×" at bounding box center [656, 17] width 937 height 34
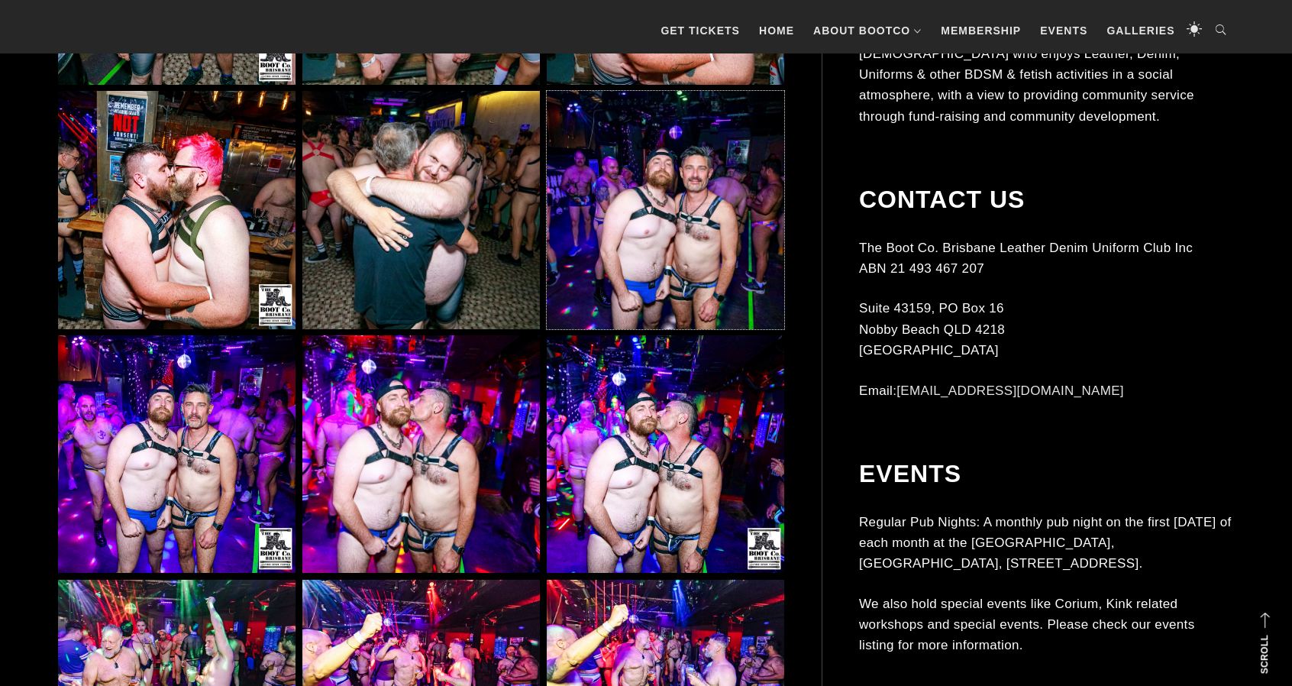
scroll to position [3131, 0]
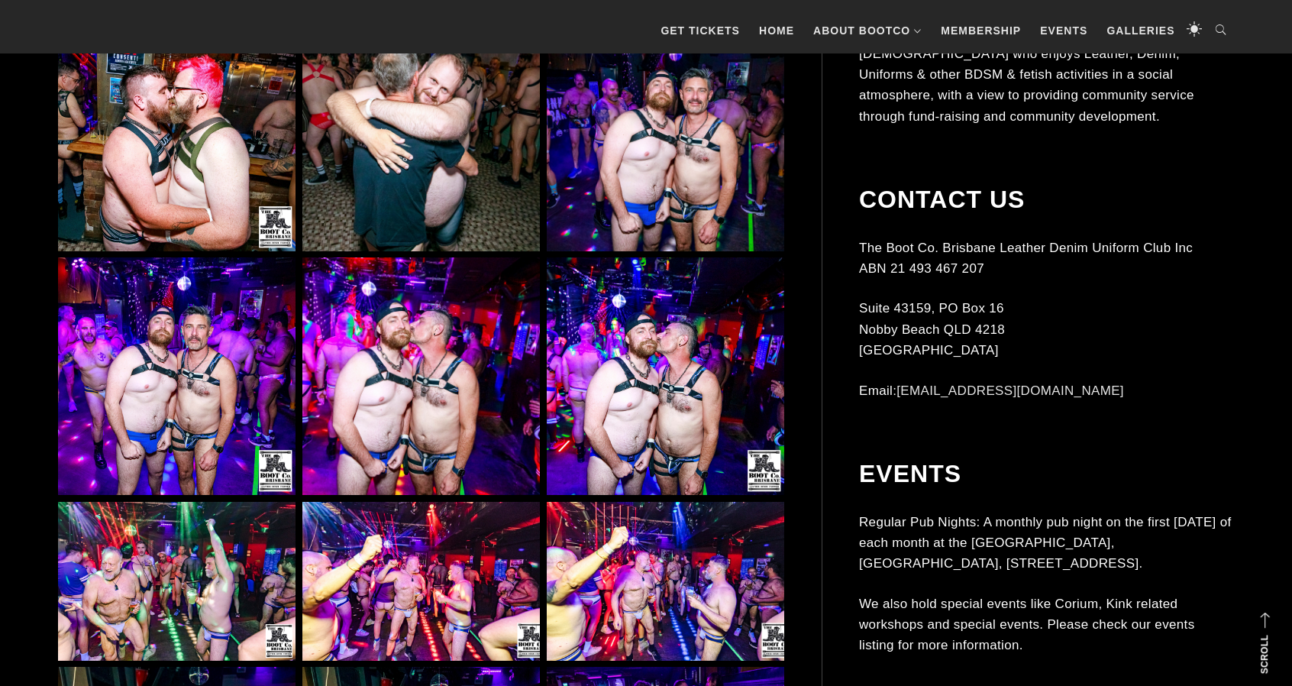
click at [460, 369] on img at bounding box center [420, 375] width 237 height 237
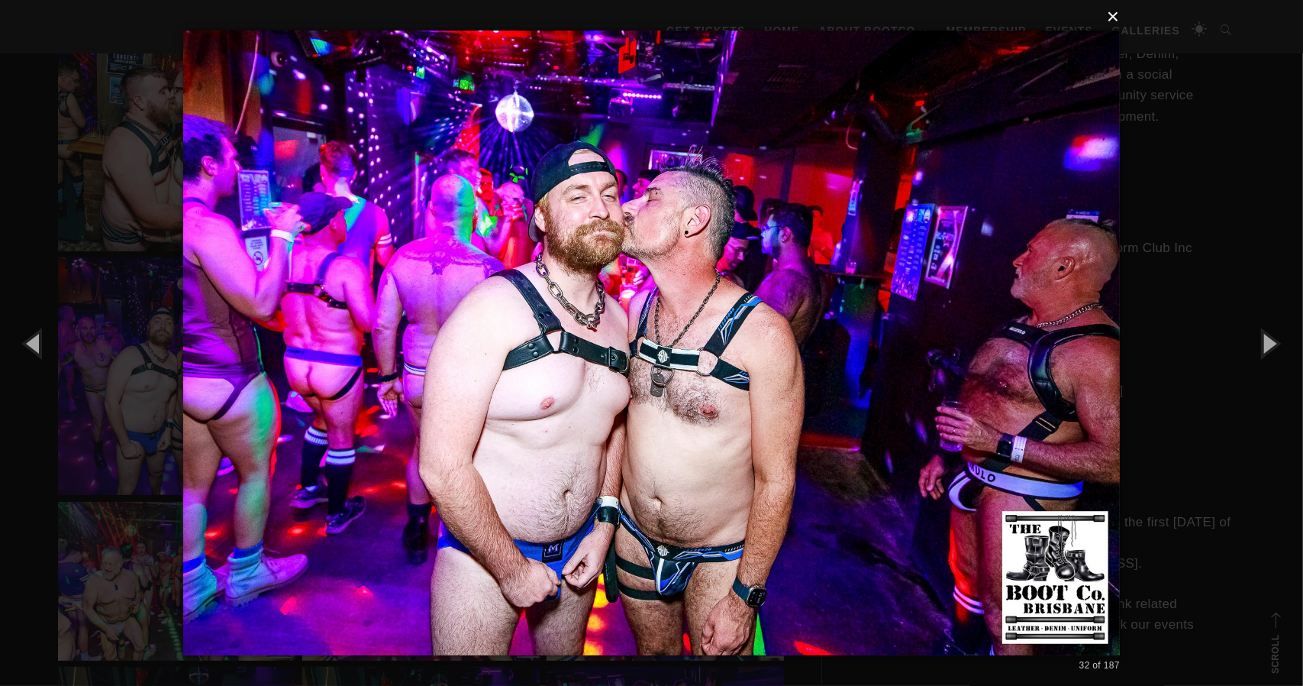
click at [1116, 15] on button "×" at bounding box center [656, 17] width 937 height 34
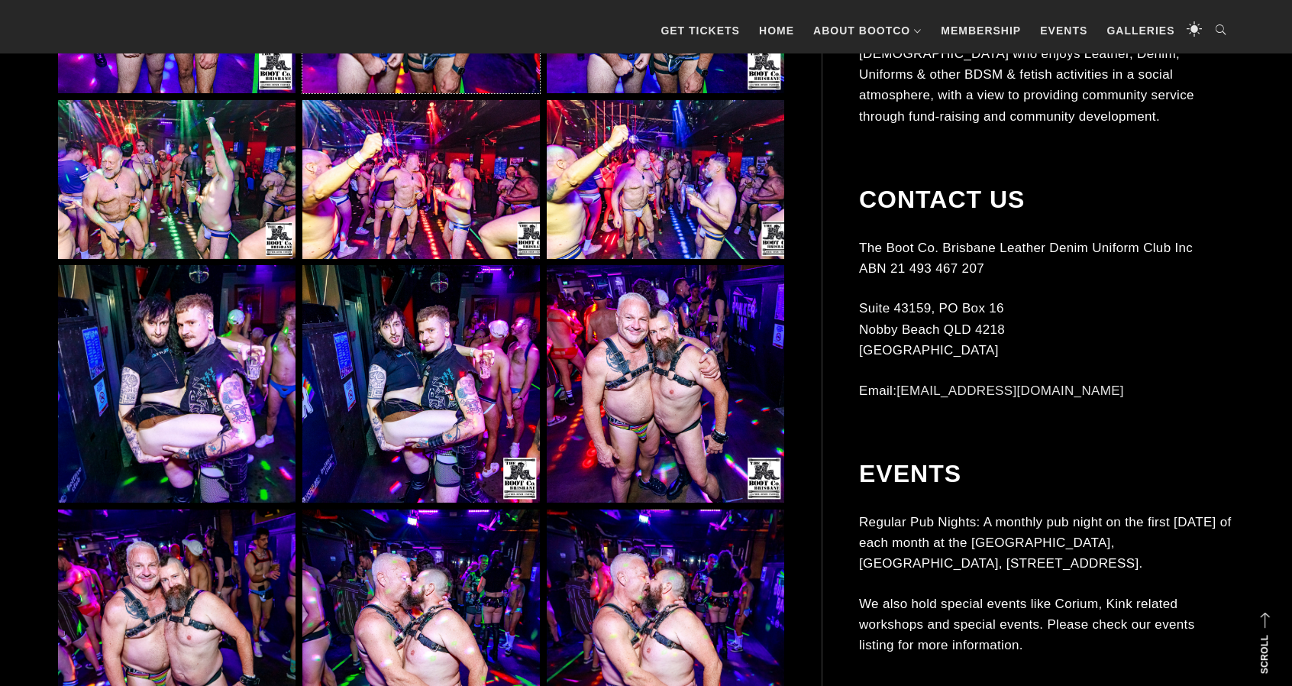
scroll to position [3589, 0]
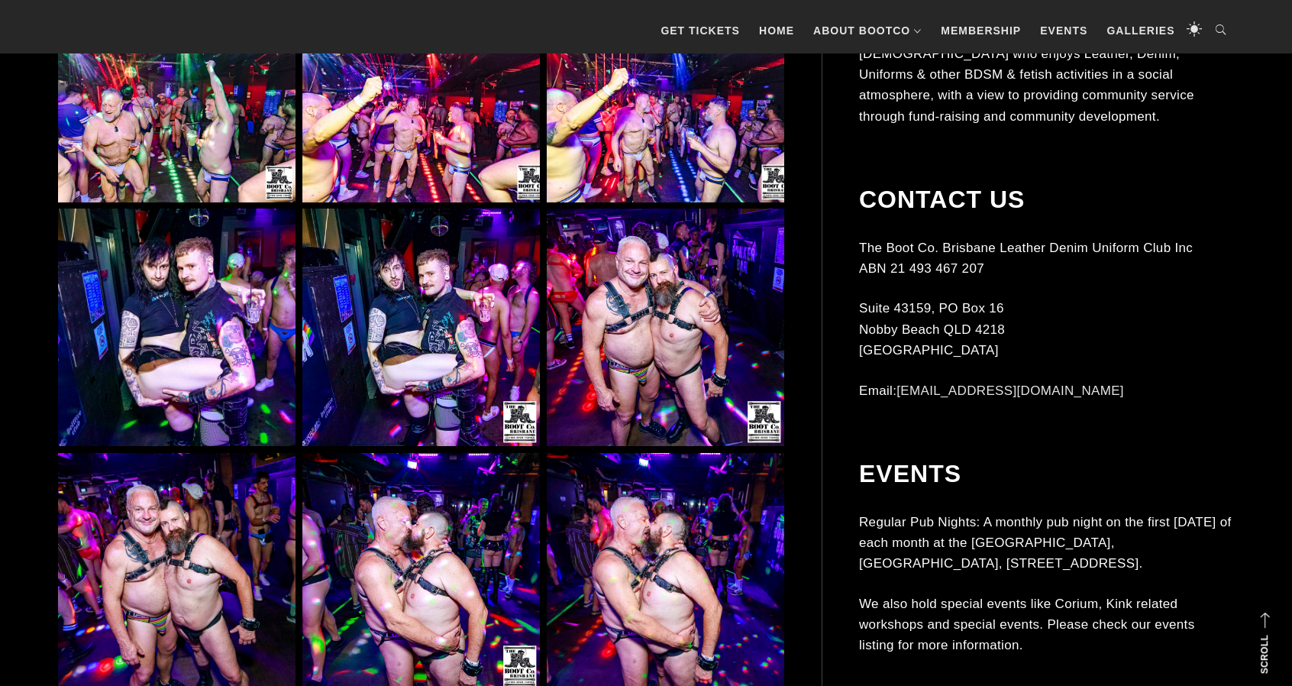
click at [598, 356] on img at bounding box center [665, 326] width 237 height 237
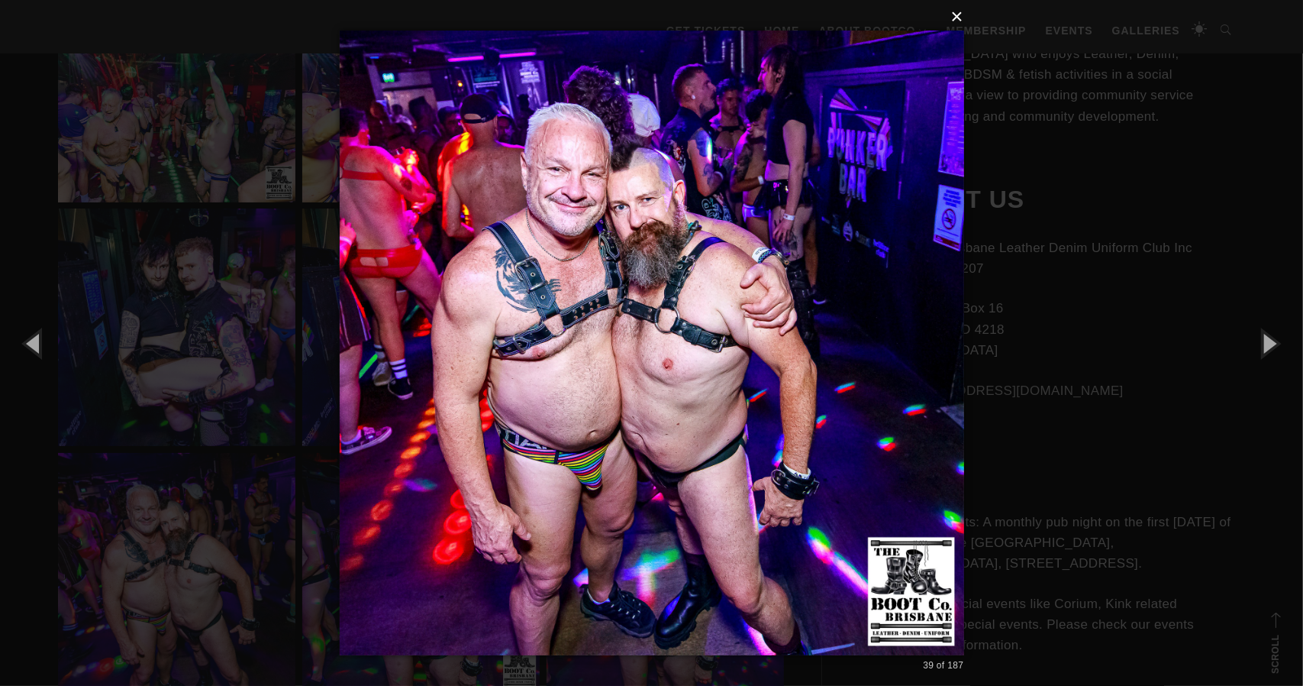
click at [954, 16] on button "×" at bounding box center [656, 17] width 625 height 34
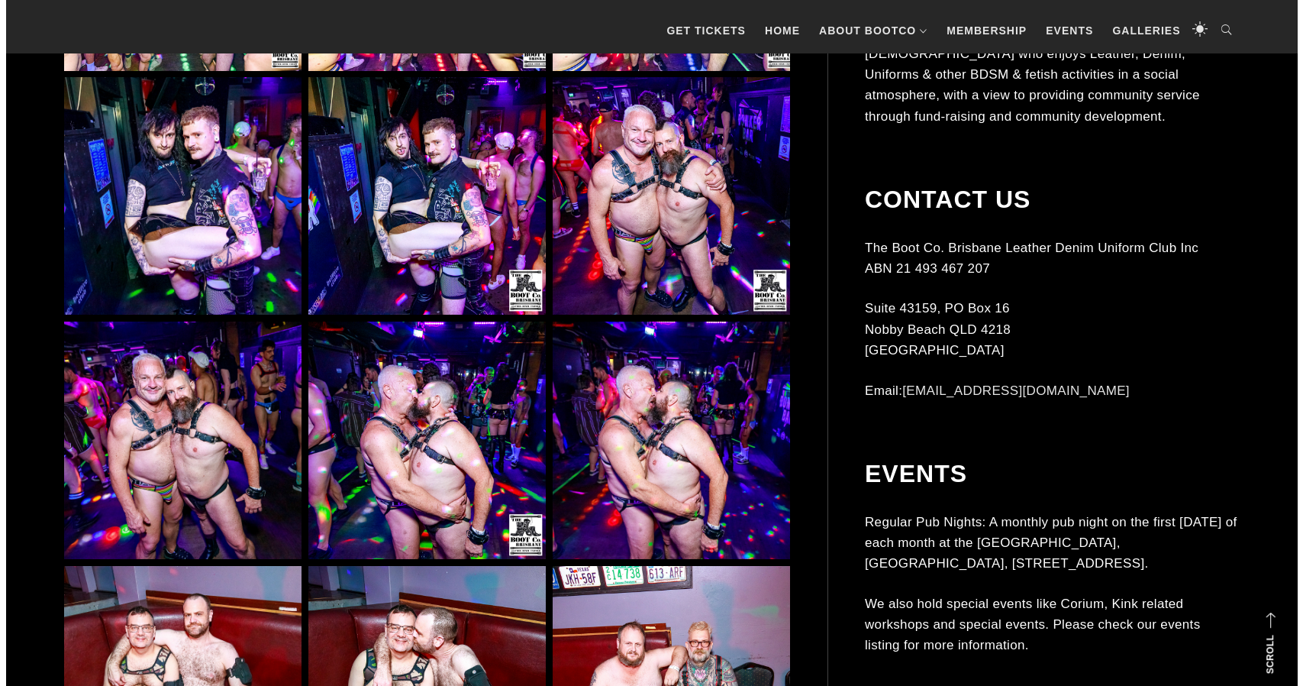
scroll to position [3742, 0]
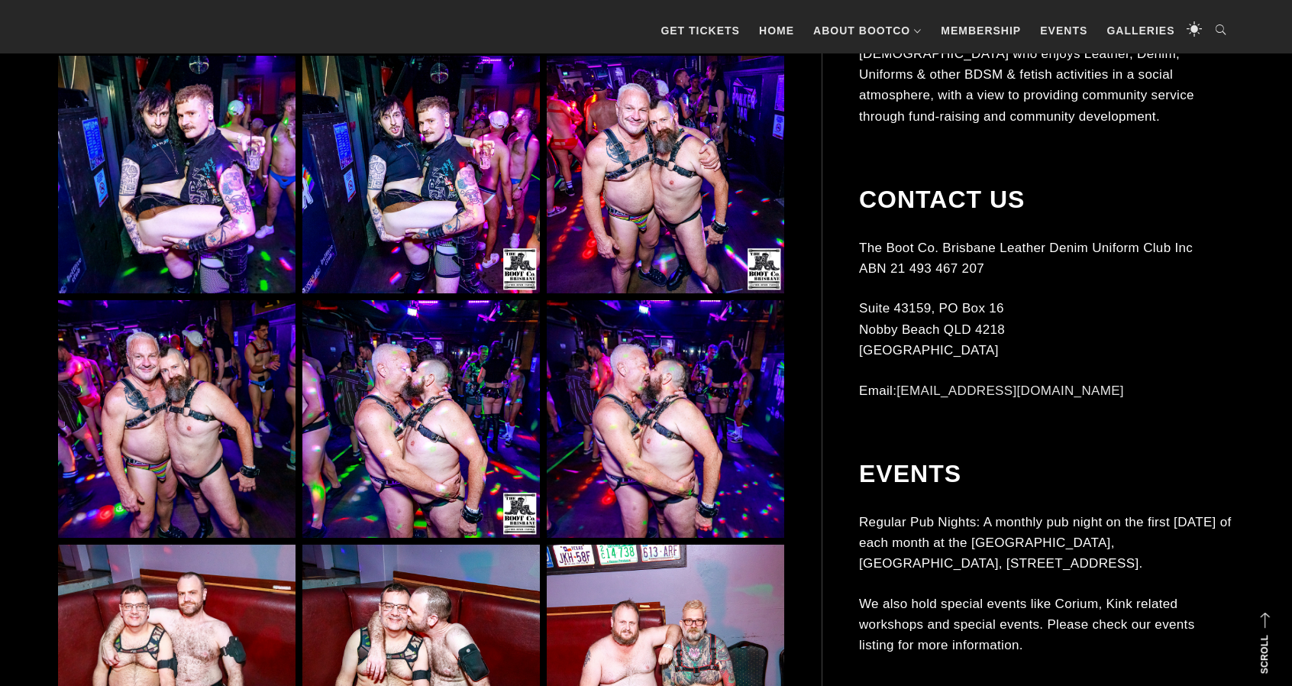
click at [259, 354] on img at bounding box center [176, 418] width 237 height 237
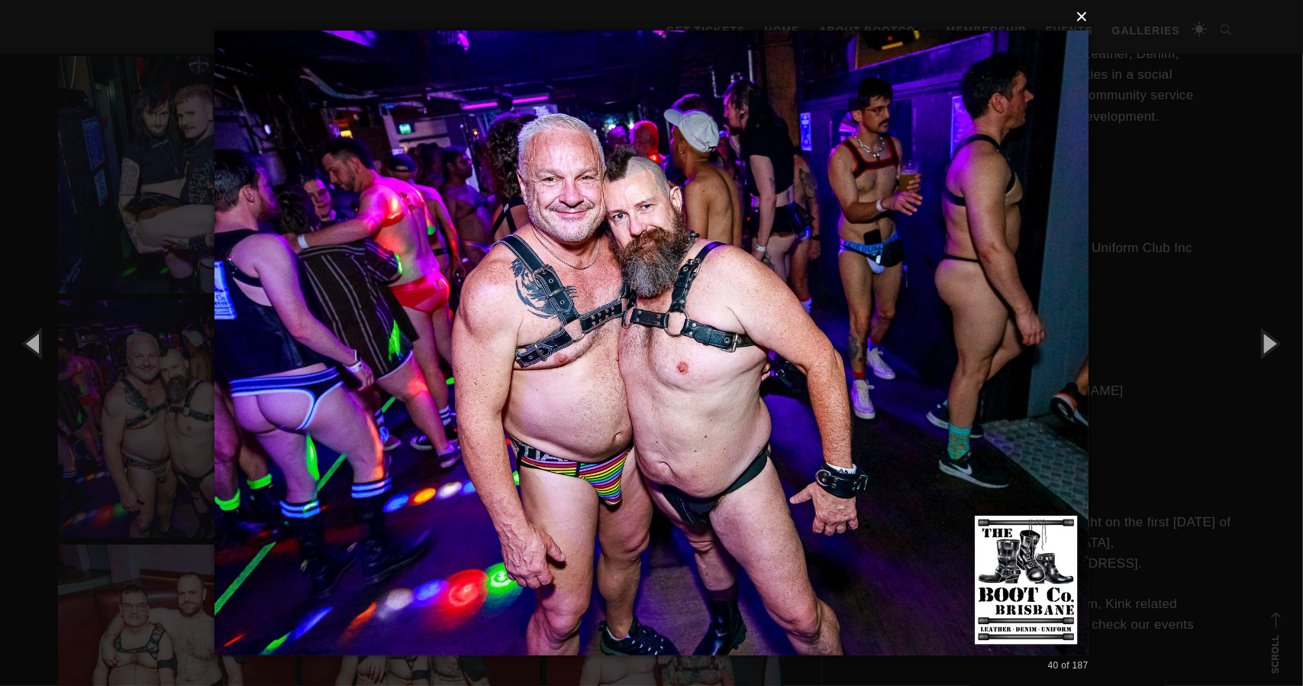
click at [1083, 16] on button "×" at bounding box center [656, 17] width 874 height 34
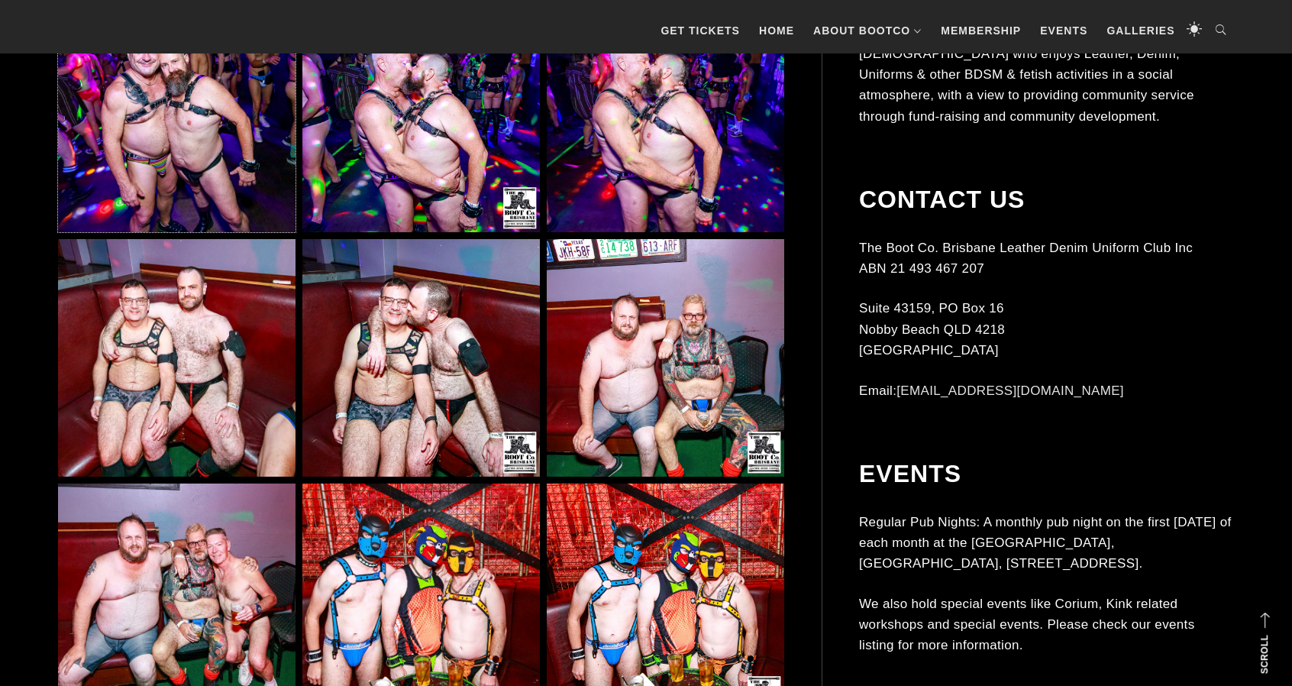
scroll to position [4123, 0]
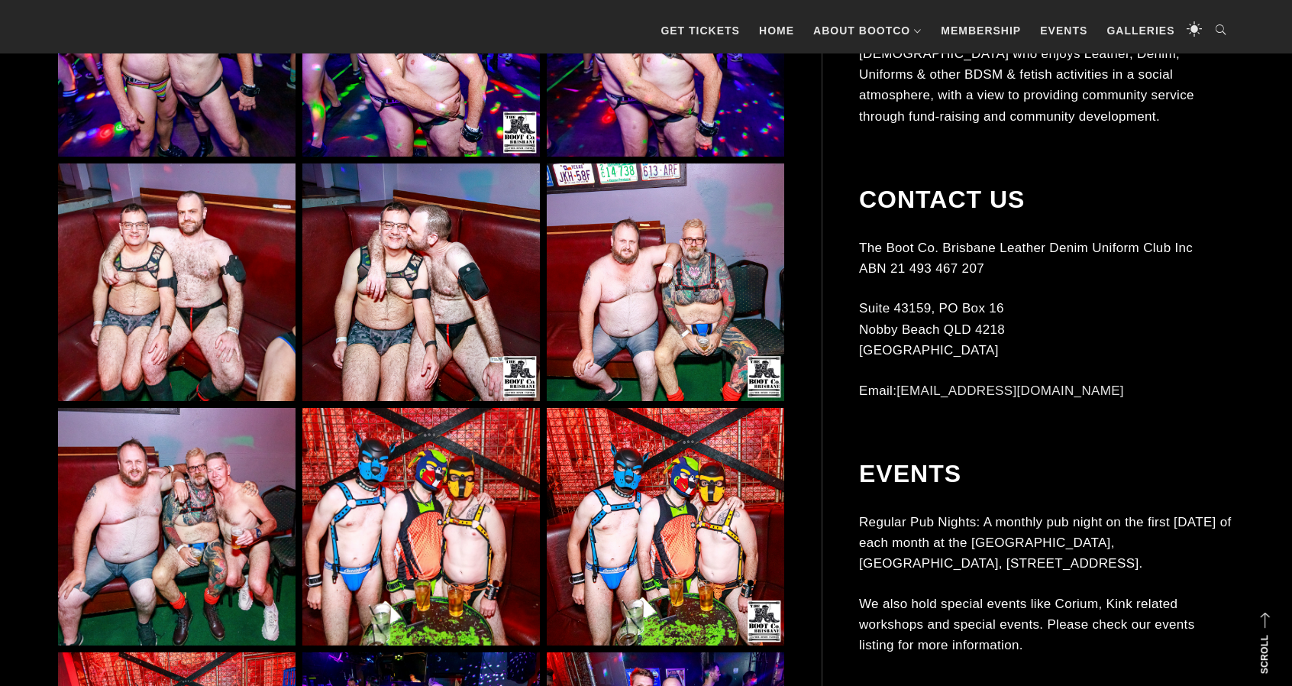
click at [591, 294] on img at bounding box center [665, 281] width 237 height 237
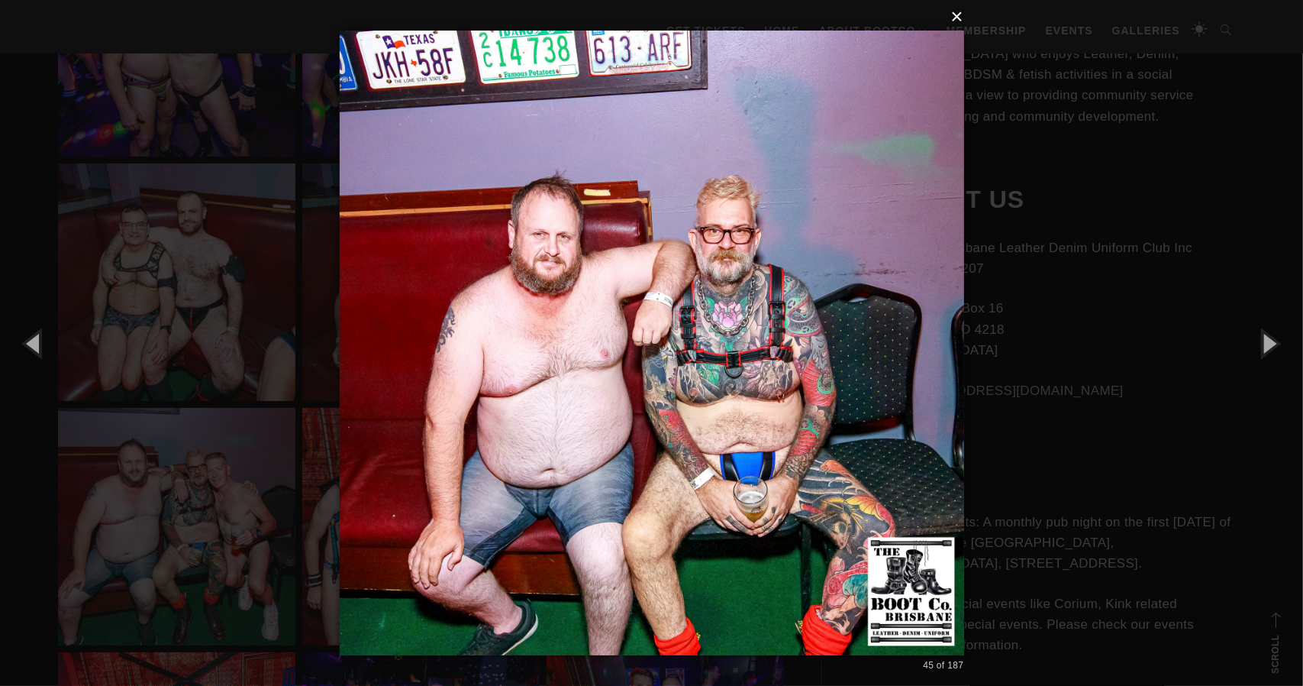
click at [964, 19] on button "×" at bounding box center [656, 17] width 625 height 34
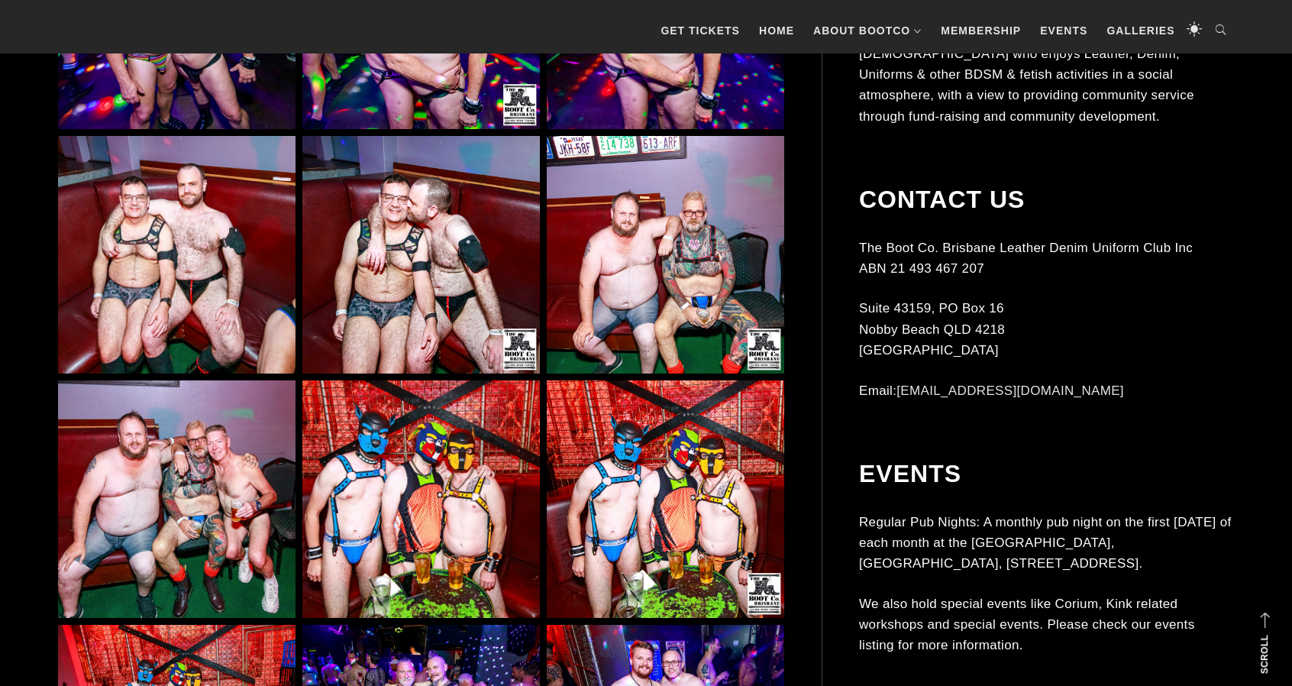
scroll to position [4352, 0]
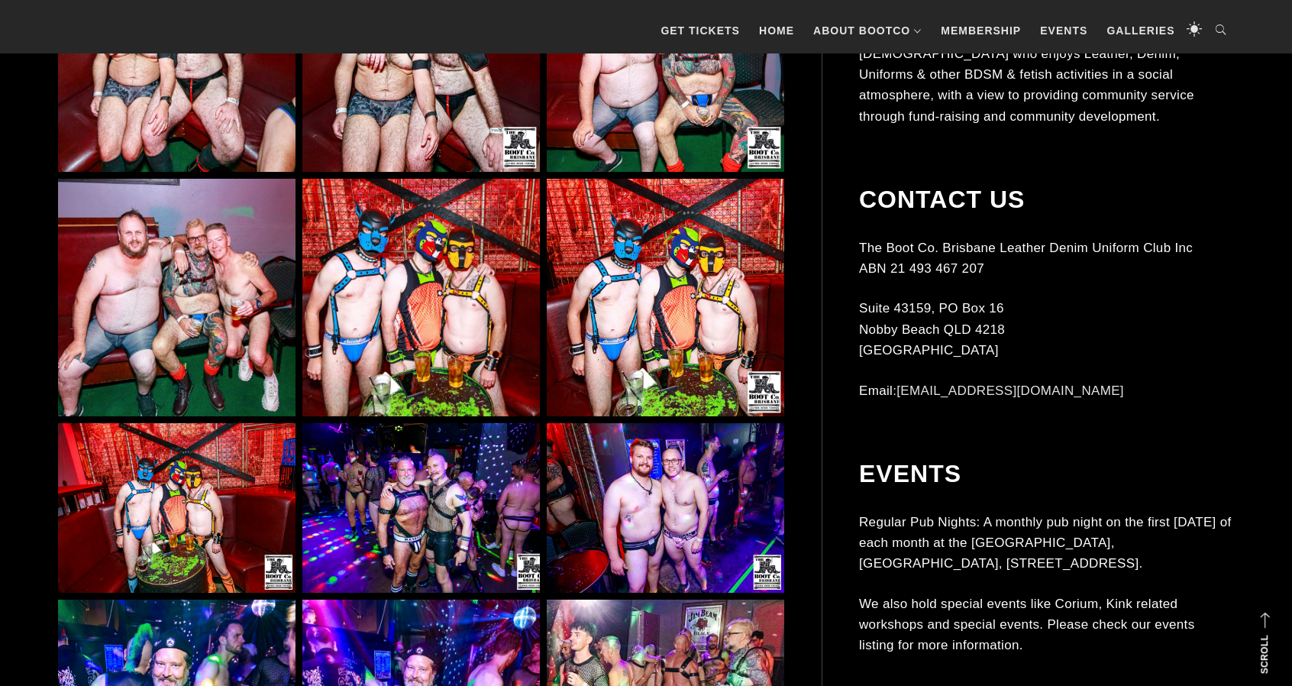
click at [448, 301] on img at bounding box center [420, 297] width 237 height 237
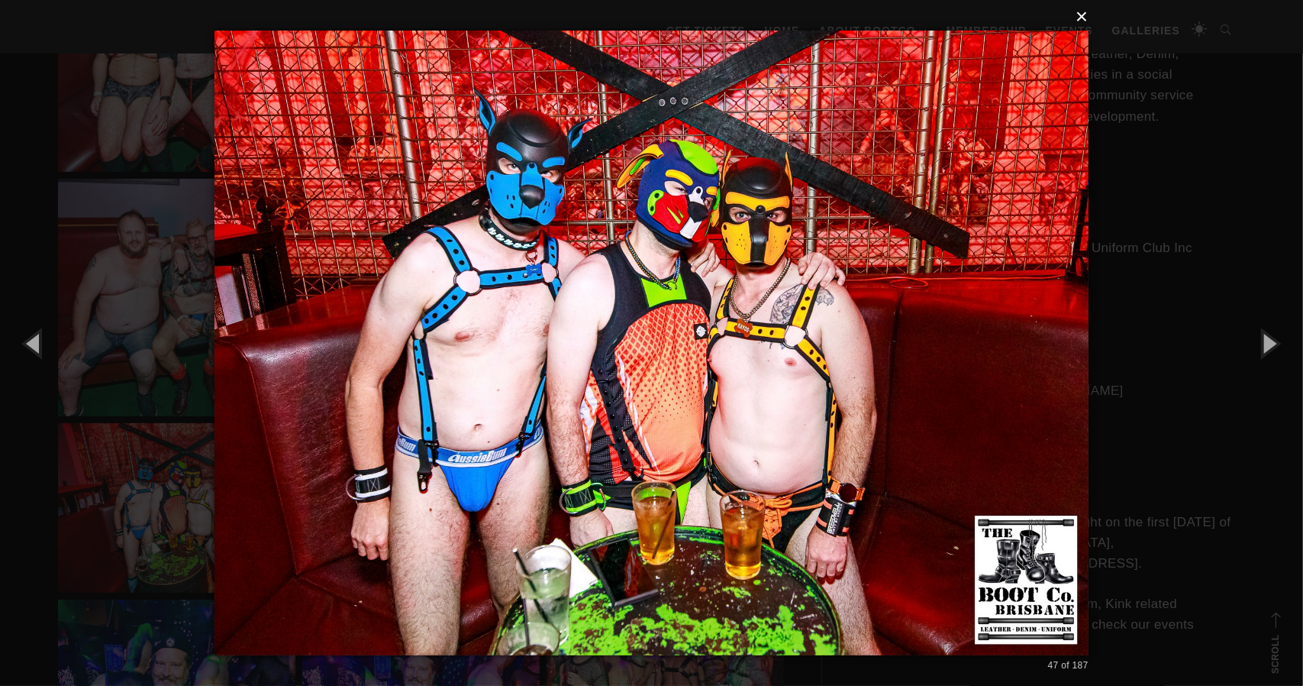
click at [1090, 13] on button "×" at bounding box center [656, 17] width 874 height 34
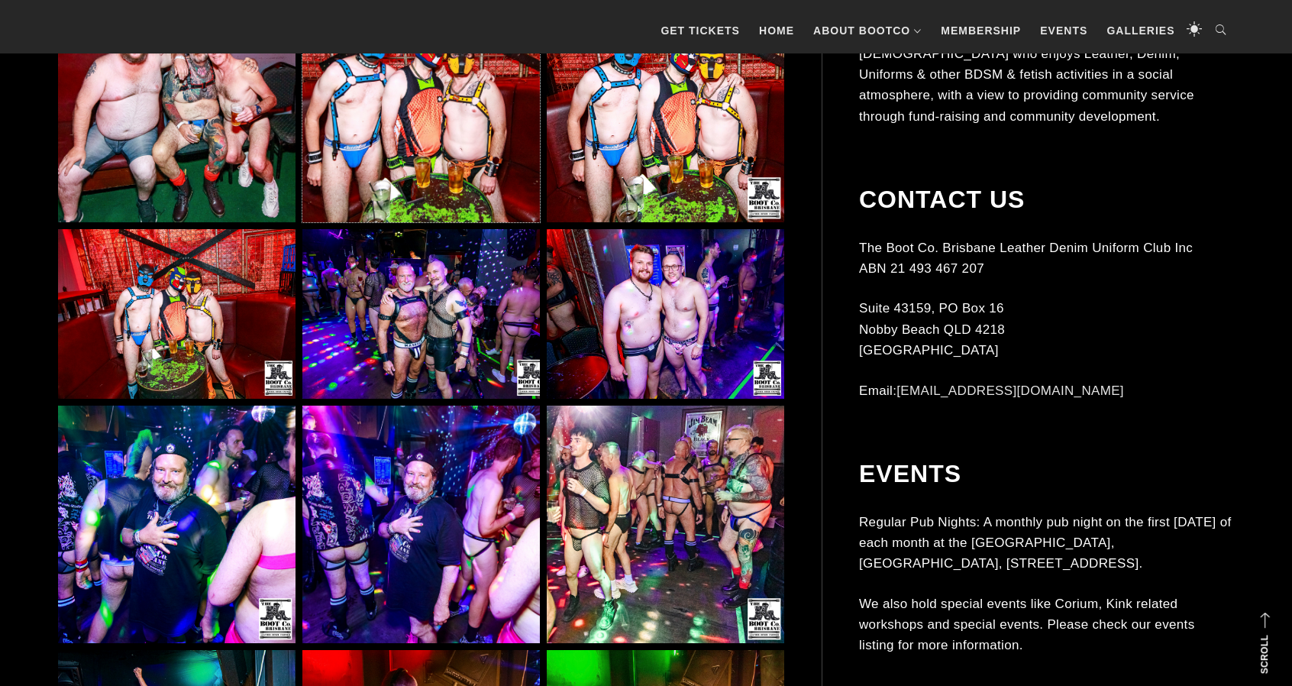
scroll to position [4581, 0]
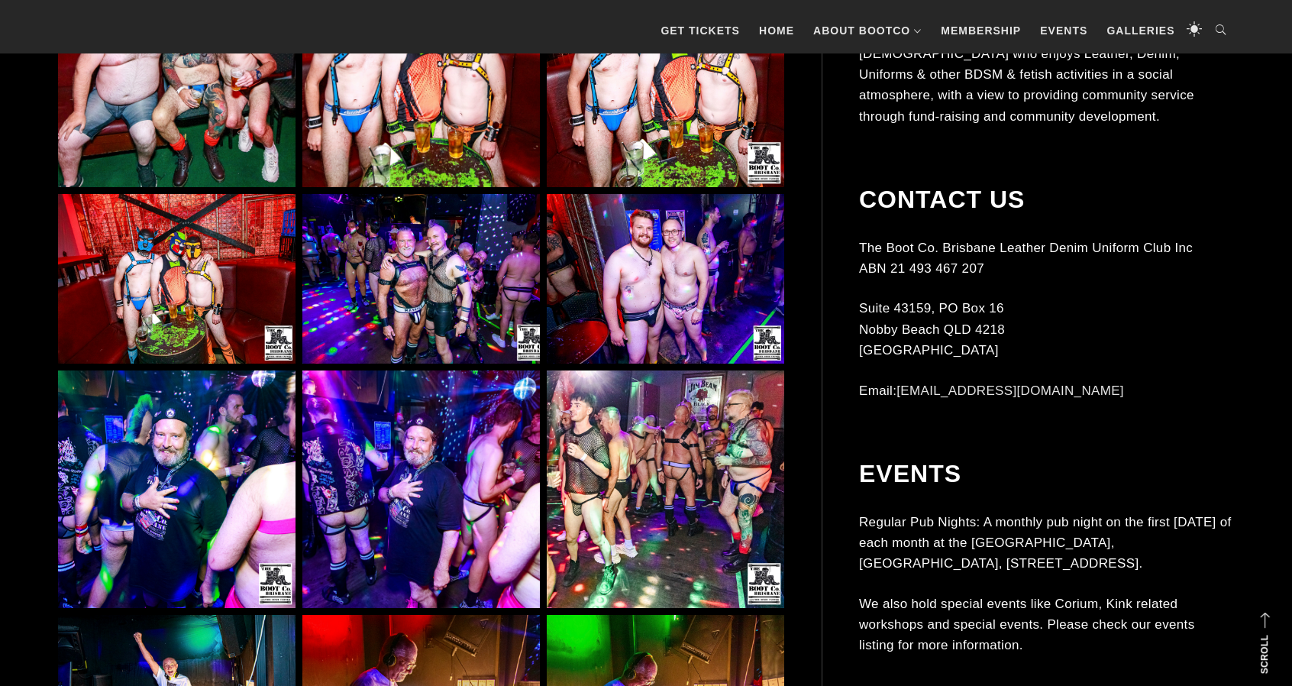
click at [654, 305] on img at bounding box center [665, 279] width 237 height 170
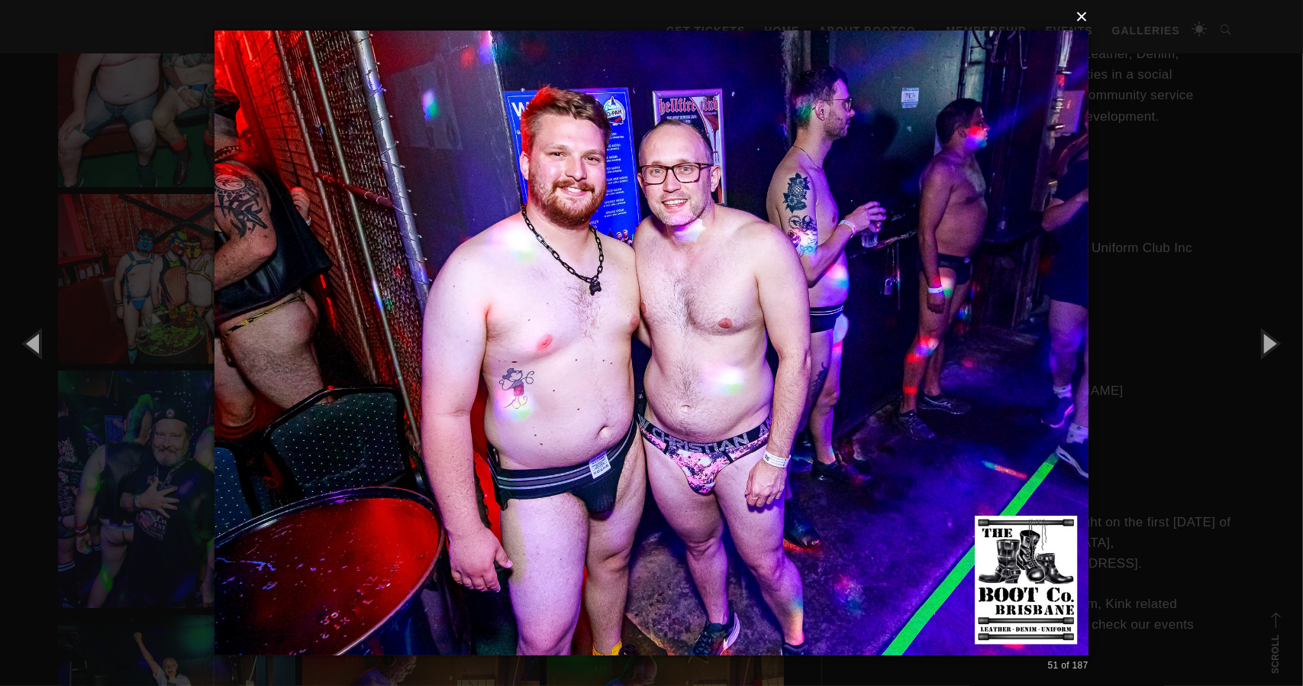
click at [1083, 16] on button "×" at bounding box center [656, 17] width 874 height 34
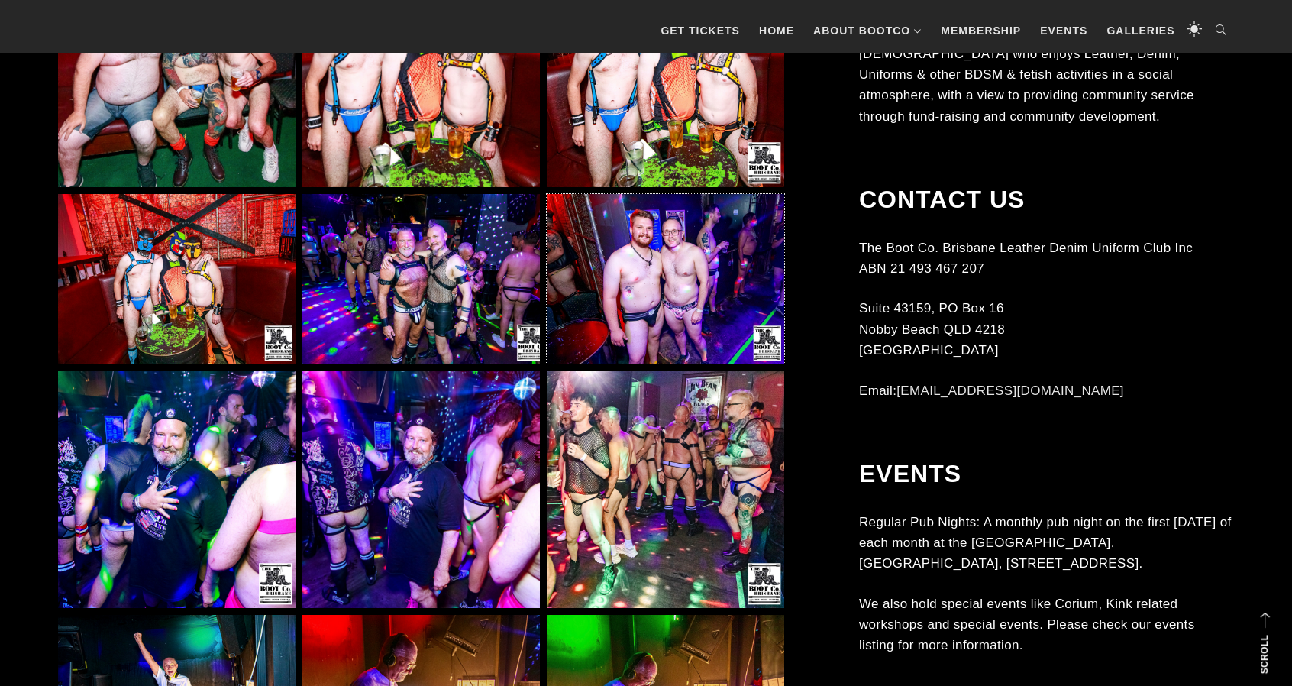
scroll to position [4657, 0]
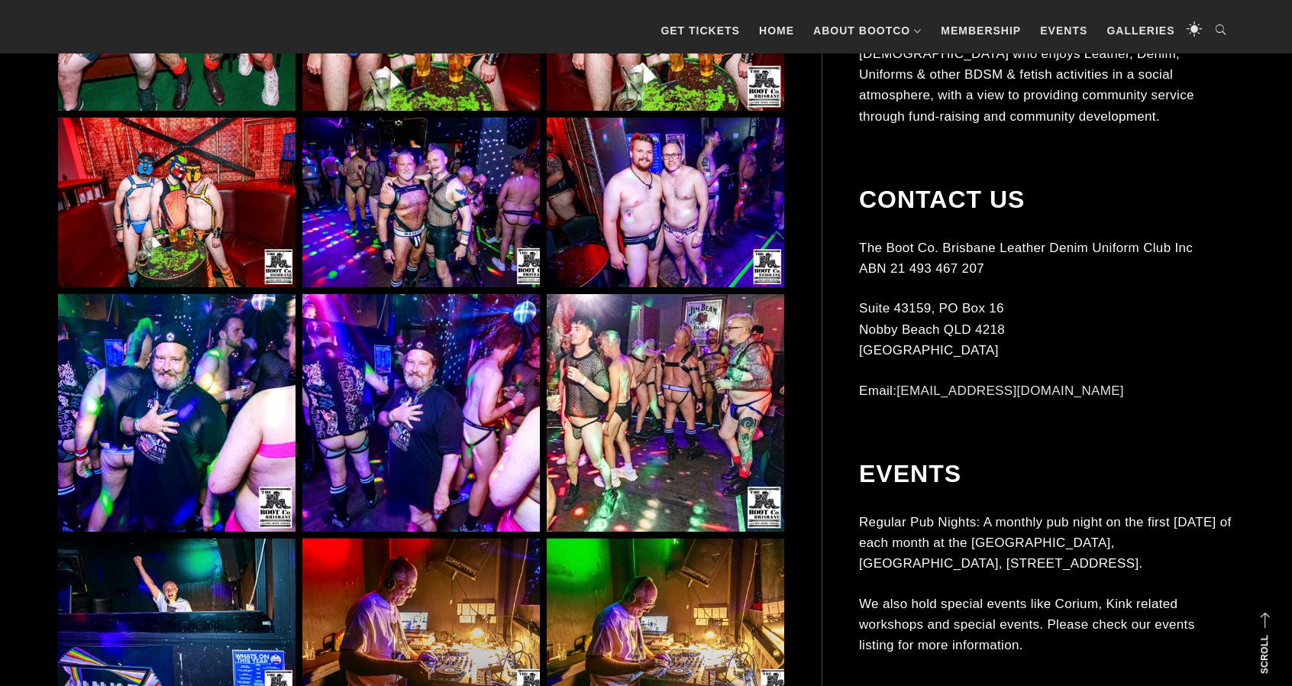
click at [606, 395] on img at bounding box center [665, 412] width 237 height 237
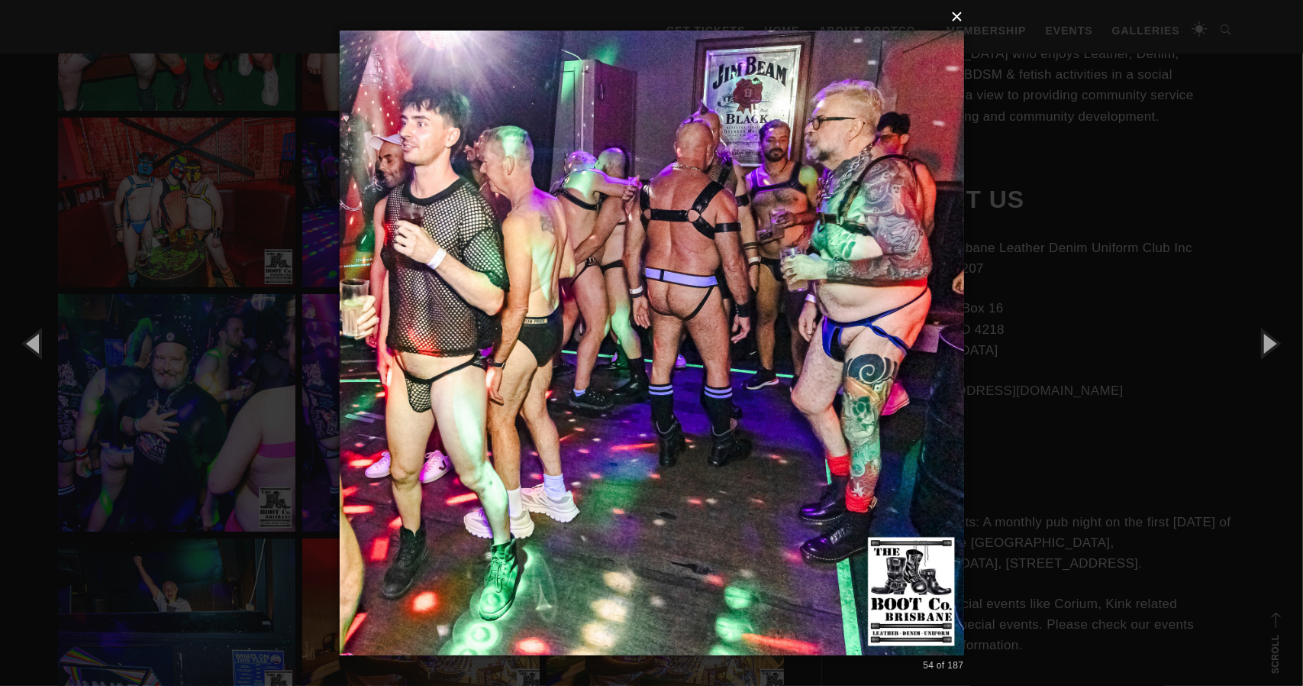
click at [962, 15] on button "×" at bounding box center [656, 17] width 625 height 34
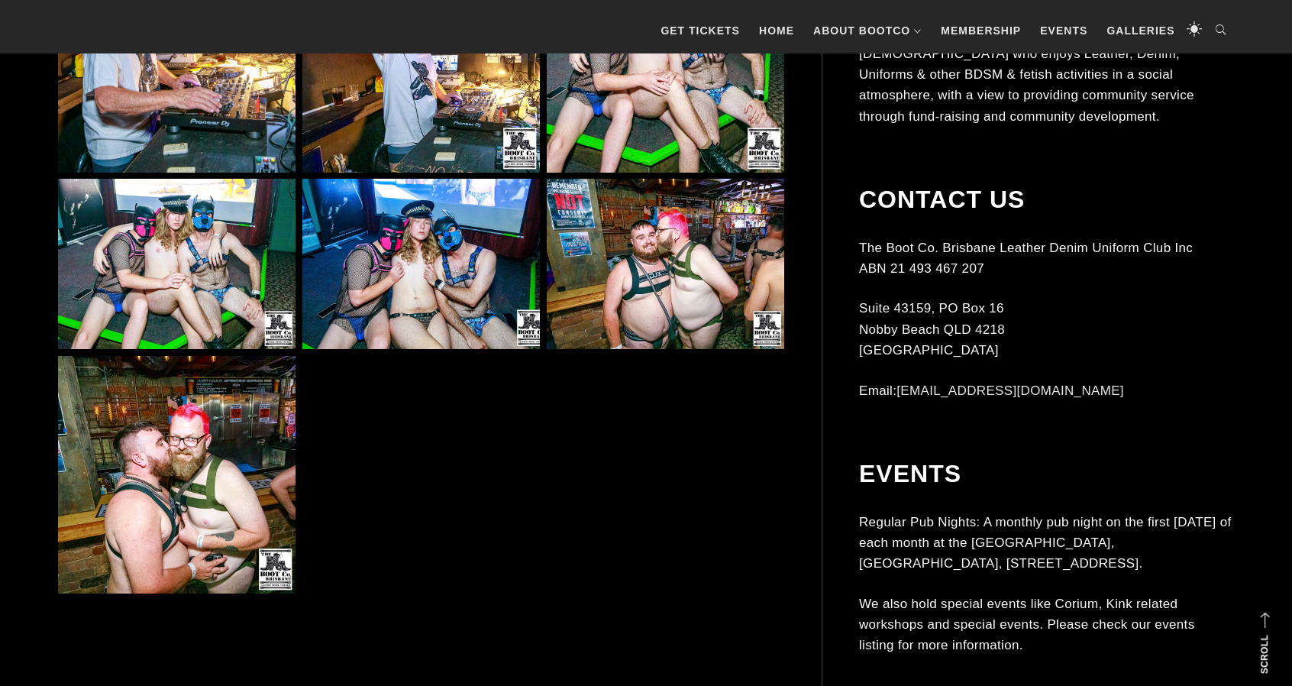
scroll to position [5497, 0]
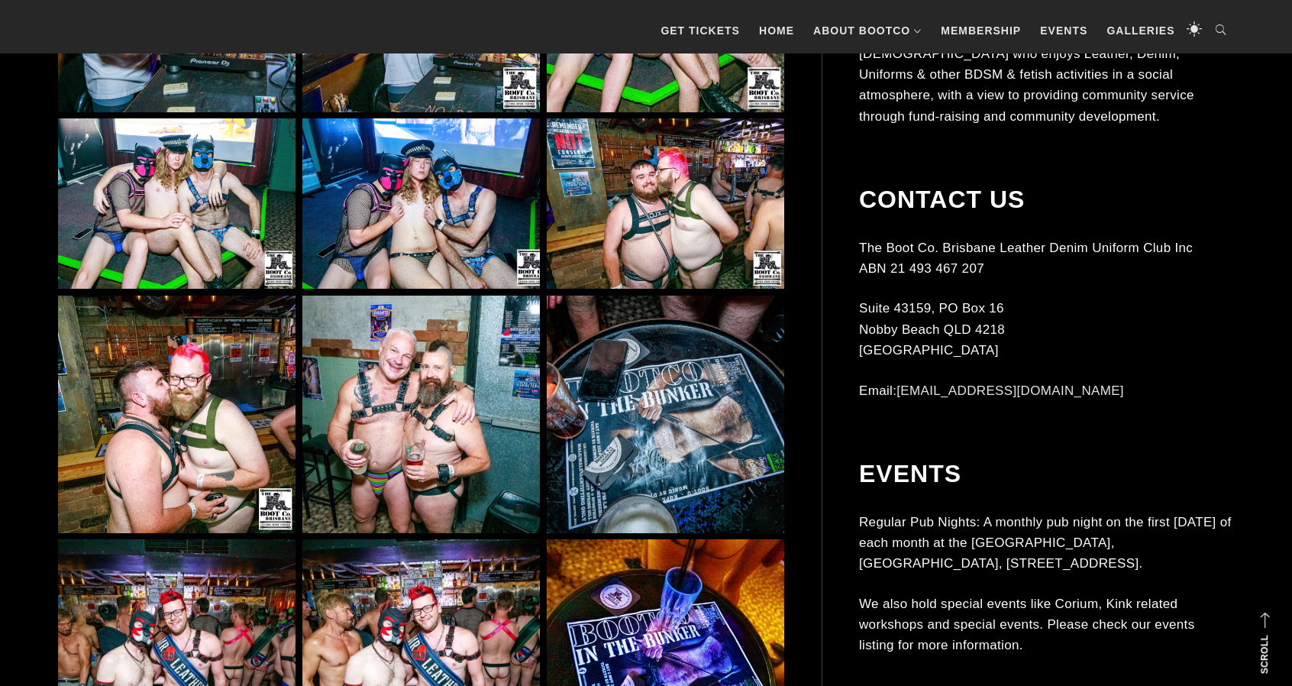
click at [460, 489] on img at bounding box center [420, 414] width 237 height 237
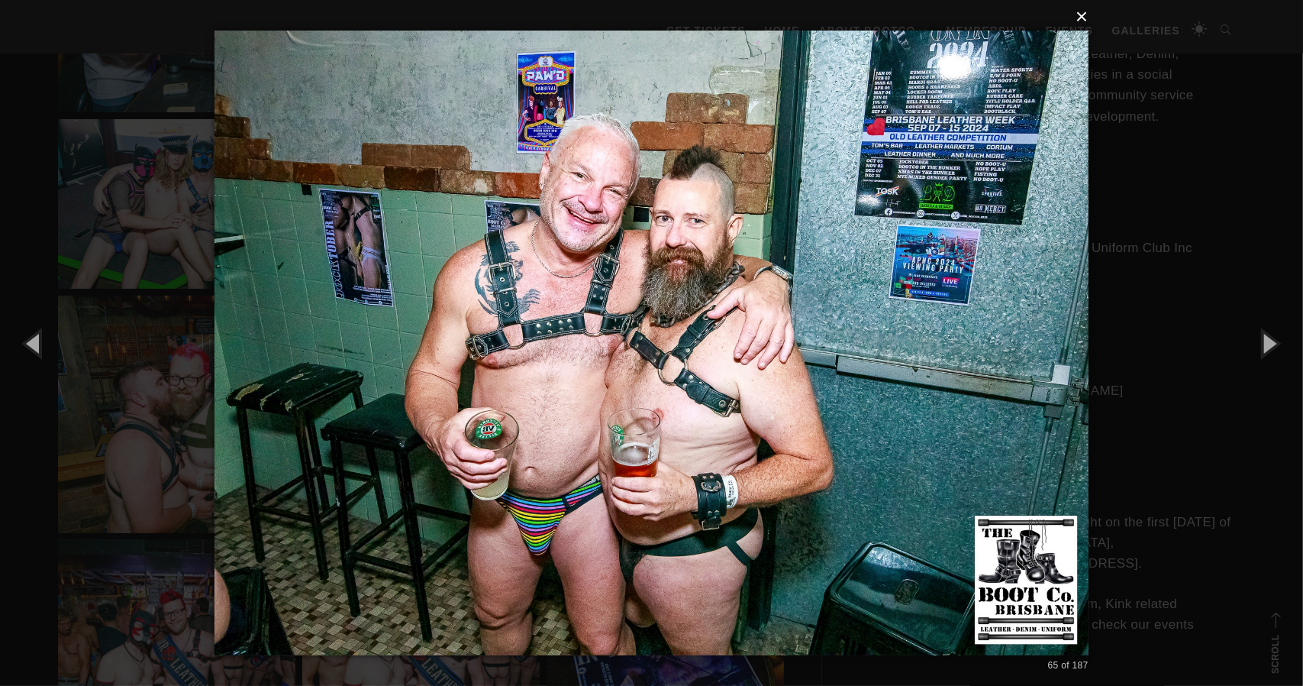
click at [1089, 16] on button "×" at bounding box center [656, 17] width 874 height 34
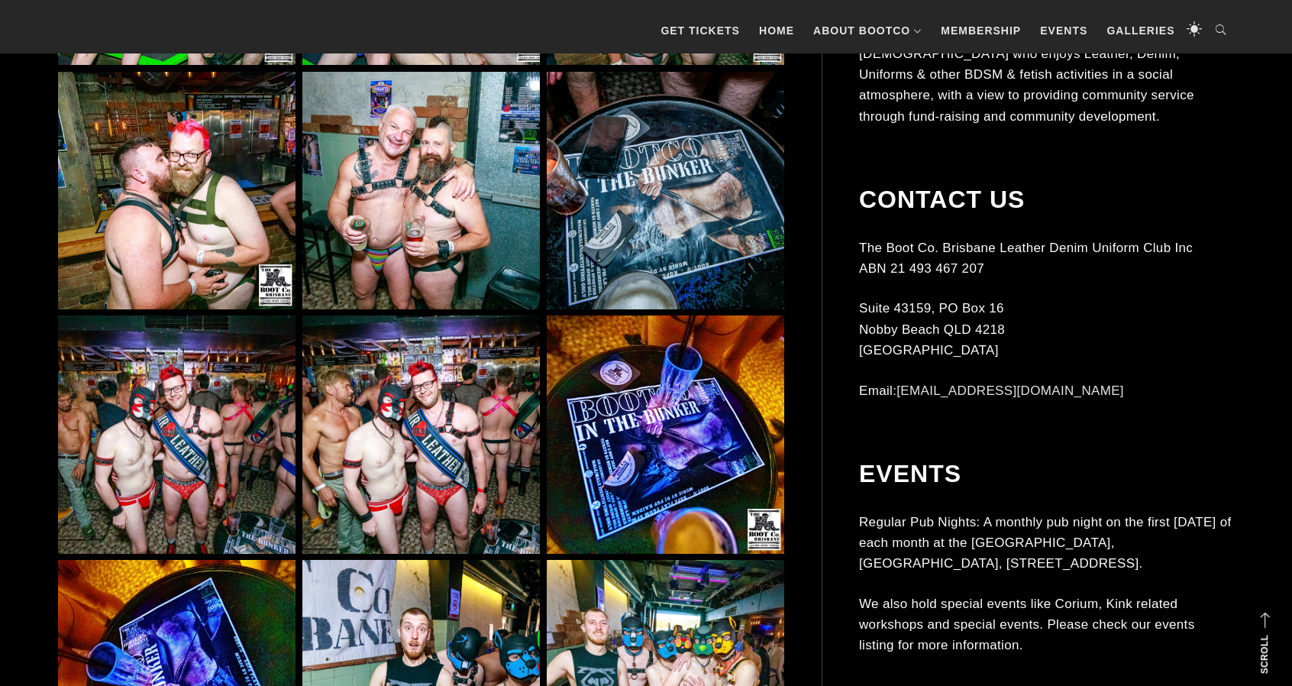
scroll to position [5726, 0]
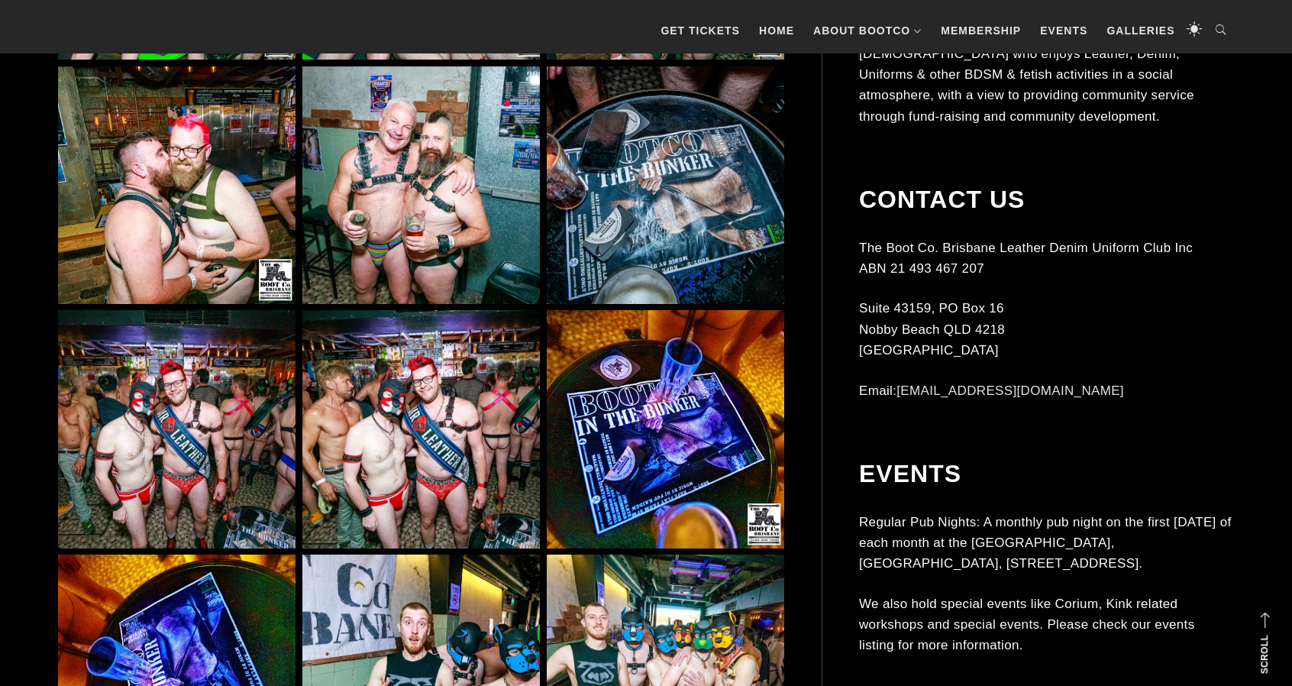
click at [421, 379] on img at bounding box center [420, 428] width 237 height 237
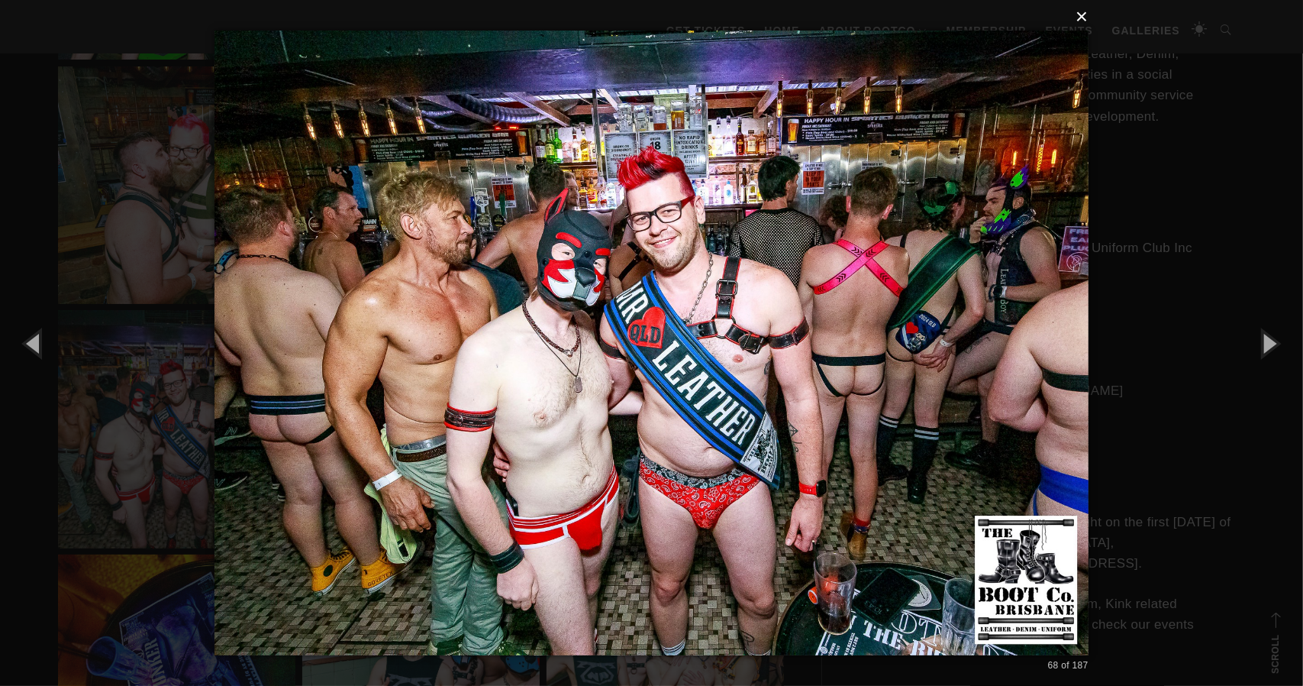
click at [1083, 21] on button "×" at bounding box center [656, 17] width 874 height 34
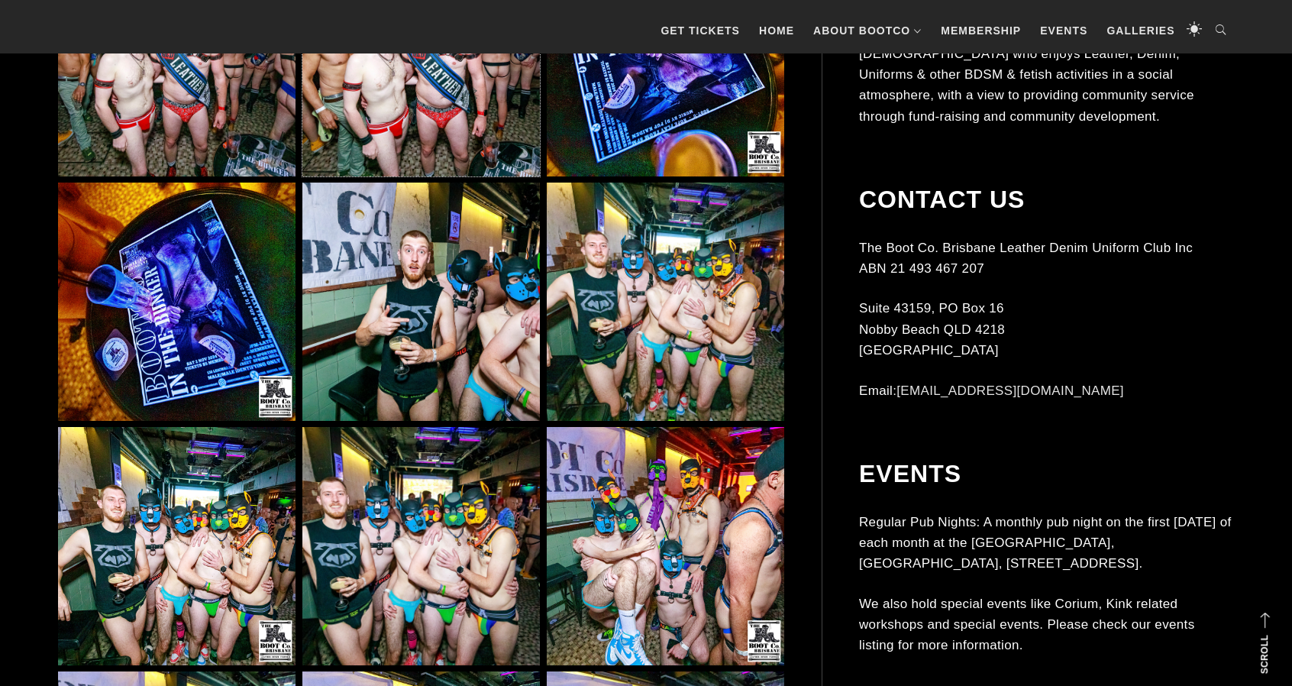
scroll to position [6108, 0]
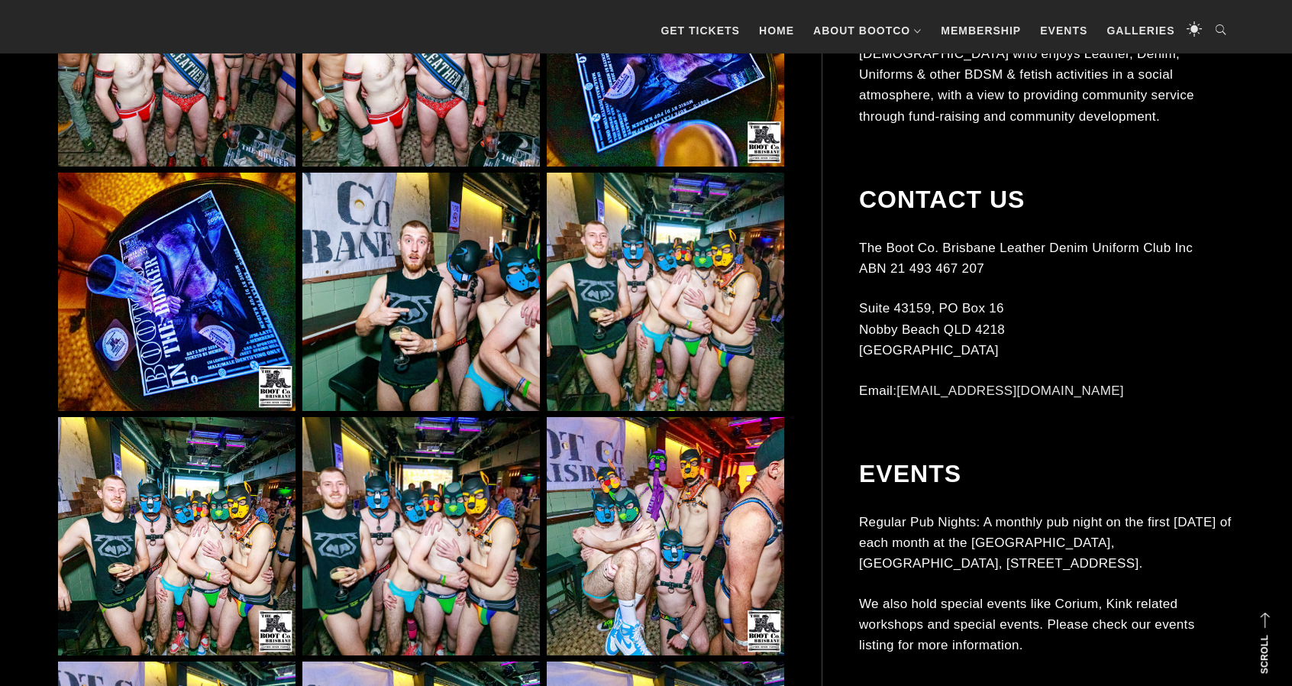
click at [648, 296] on img at bounding box center [665, 291] width 237 height 237
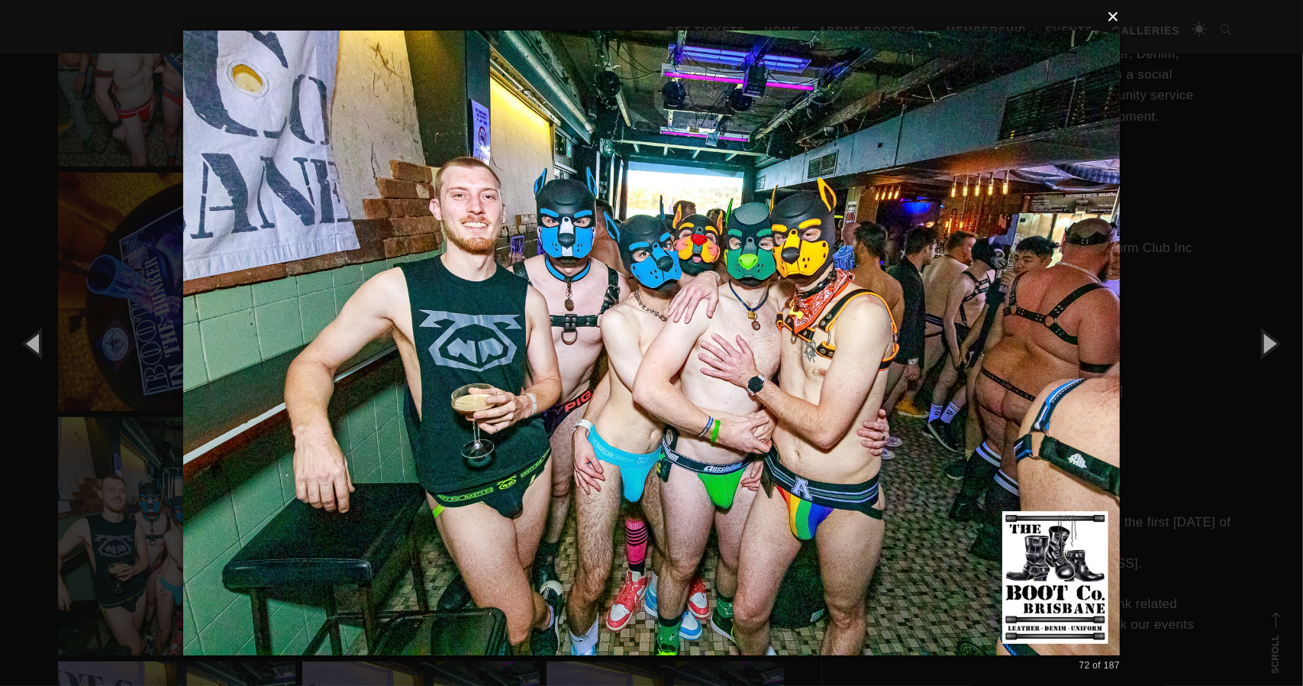
click at [1113, 23] on button "×" at bounding box center [656, 17] width 937 height 34
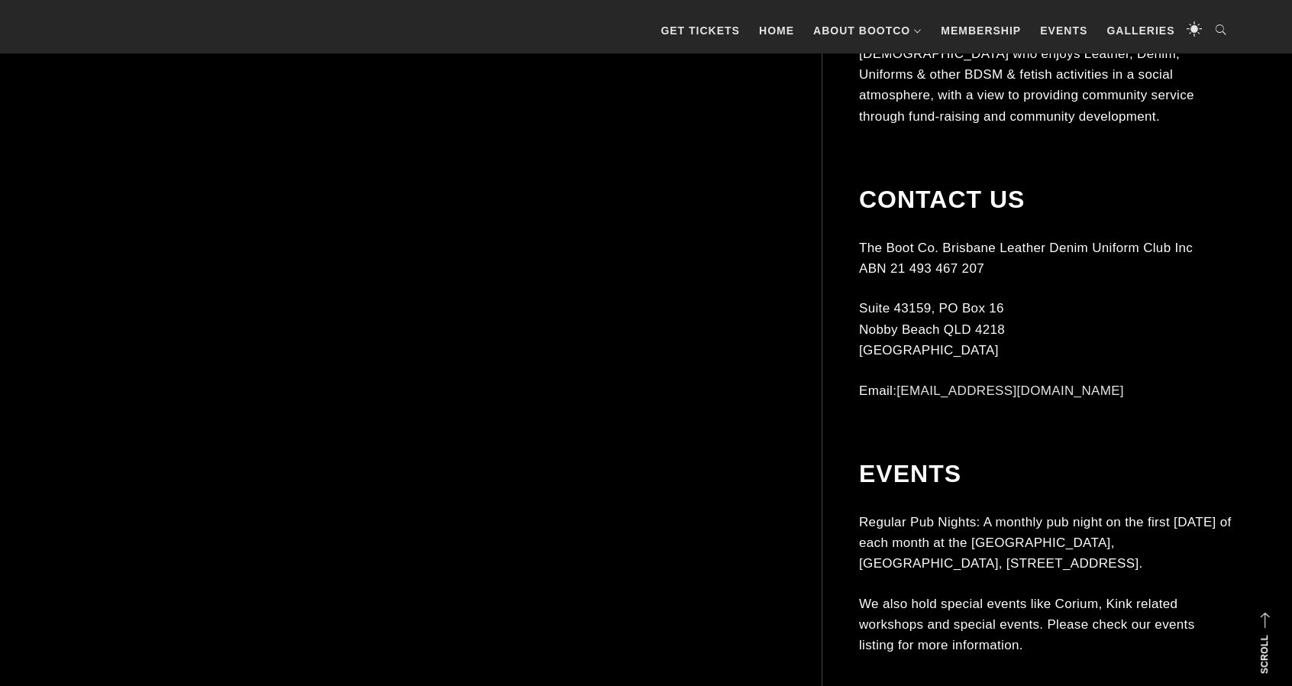
scroll to position [8704, 0]
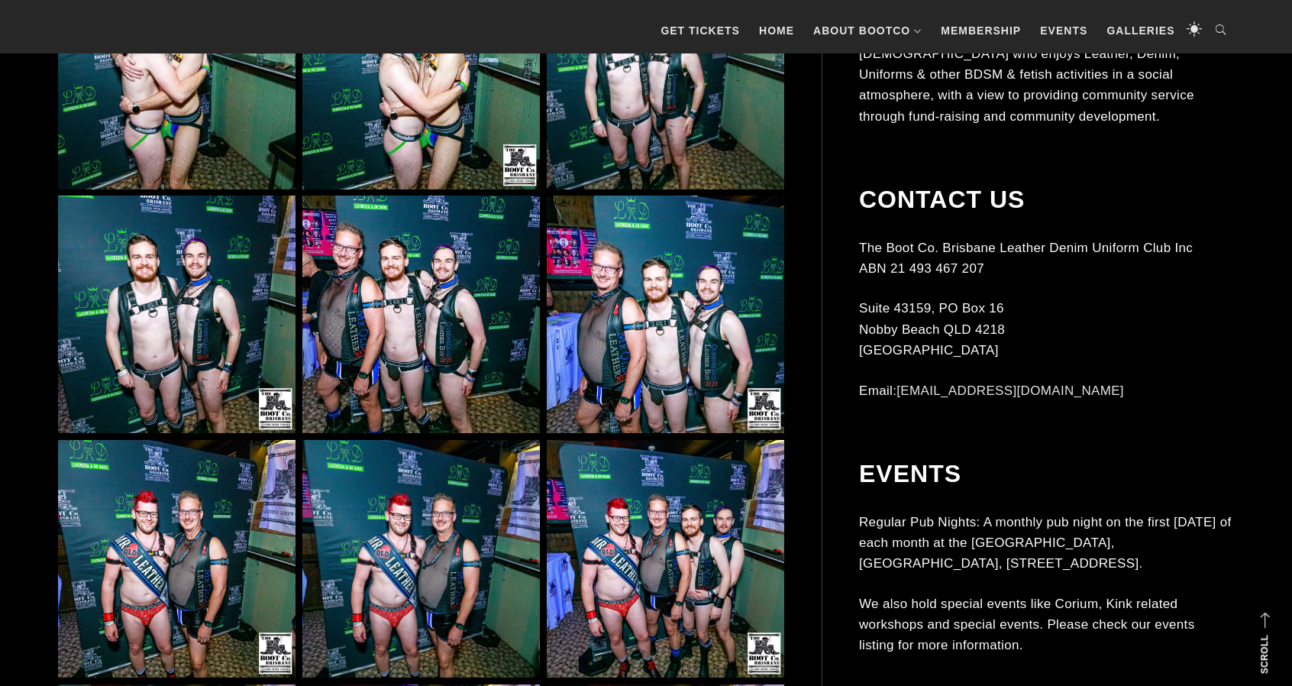
click at [455, 310] on img at bounding box center [420, 313] width 237 height 237
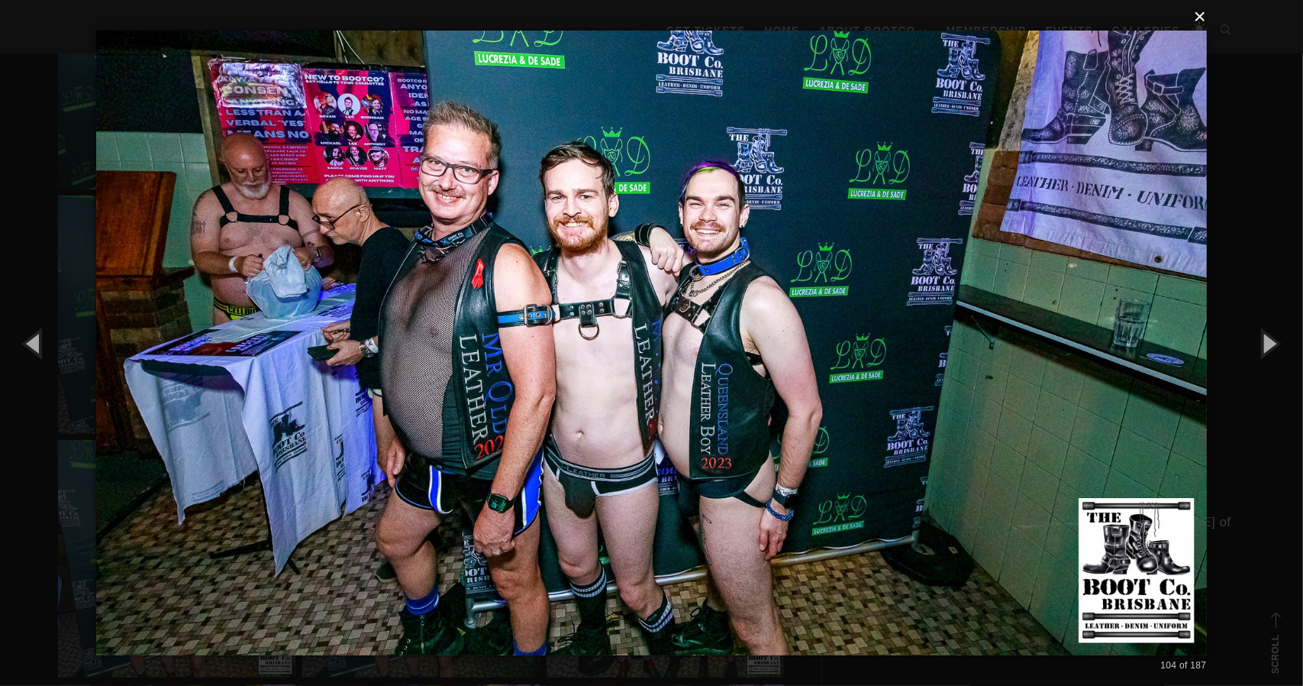
click at [1203, 21] on button "×" at bounding box center [656, 17] width 1110 height 34
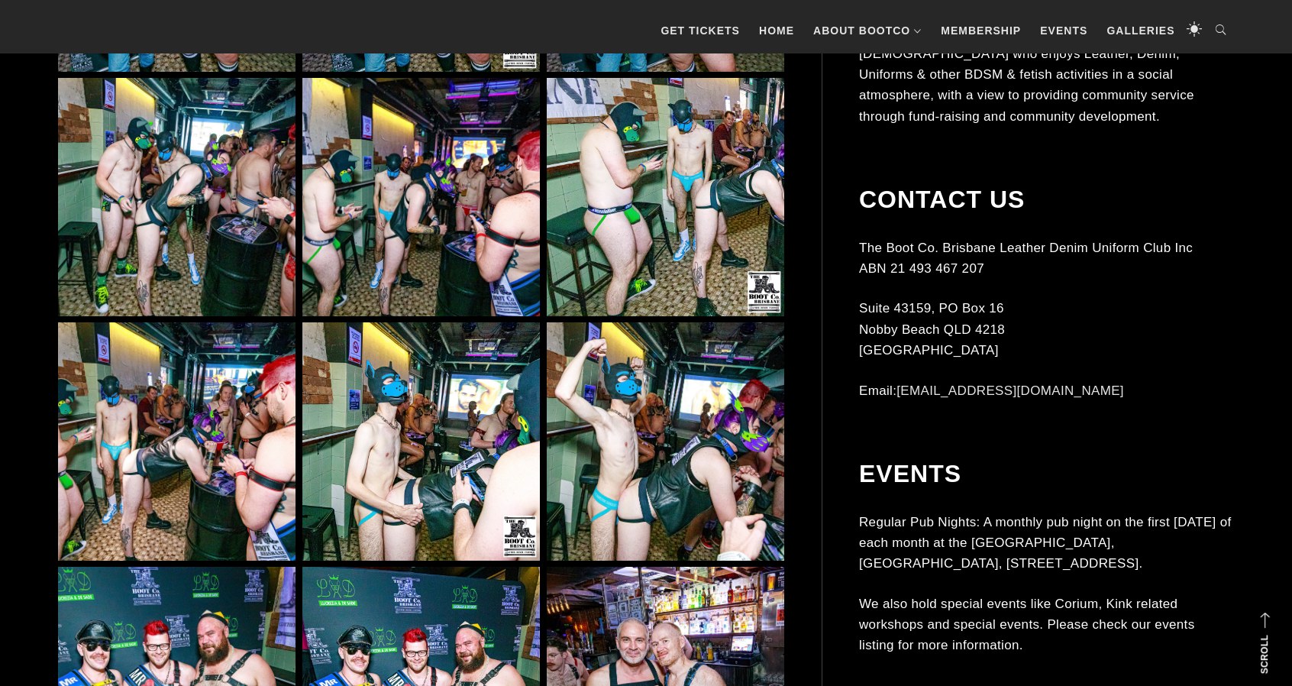
scroll to position [10537, 0]
